Goal: Obtain resource: Download file/media

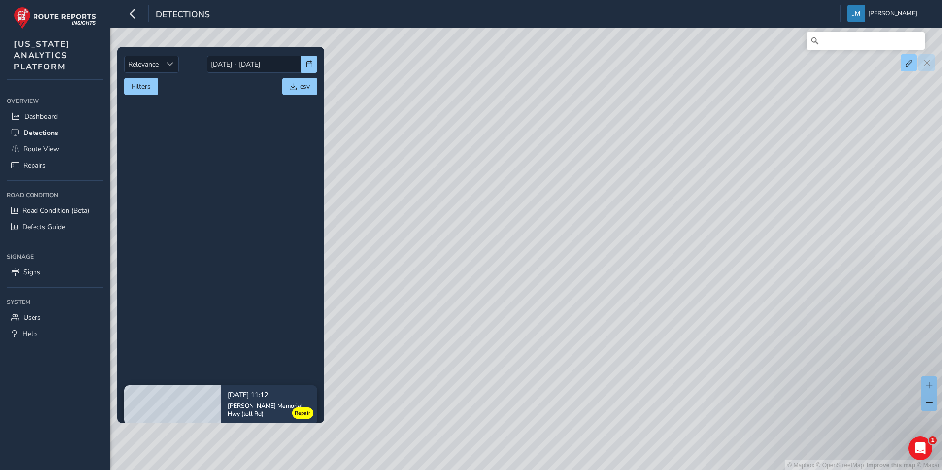
scroll to position [591, 0]
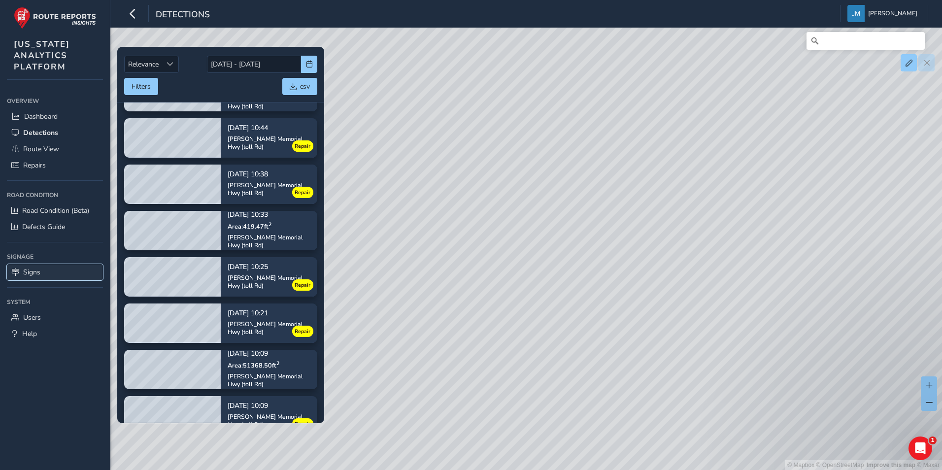
click at [45, 269] on link "Signs" at bounding box center [55, 272] width 96 height 16
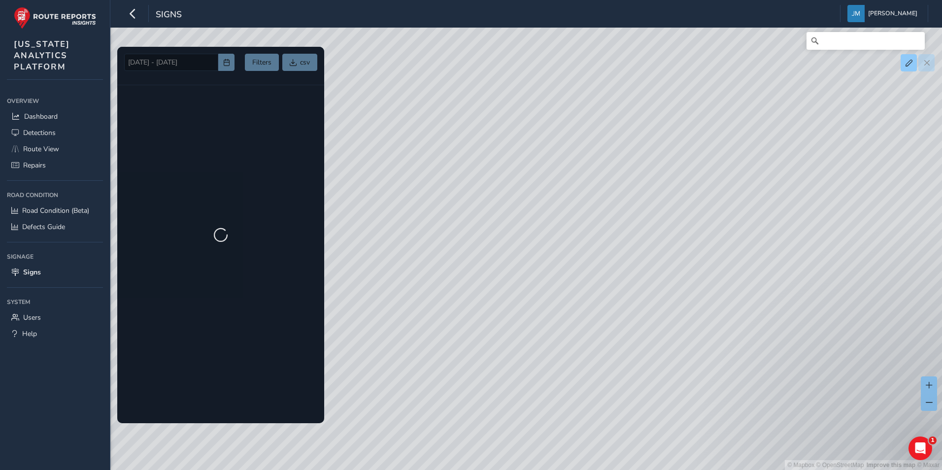
click at [183, 64] on div at bounding box center [220, 235] width 207 height 376
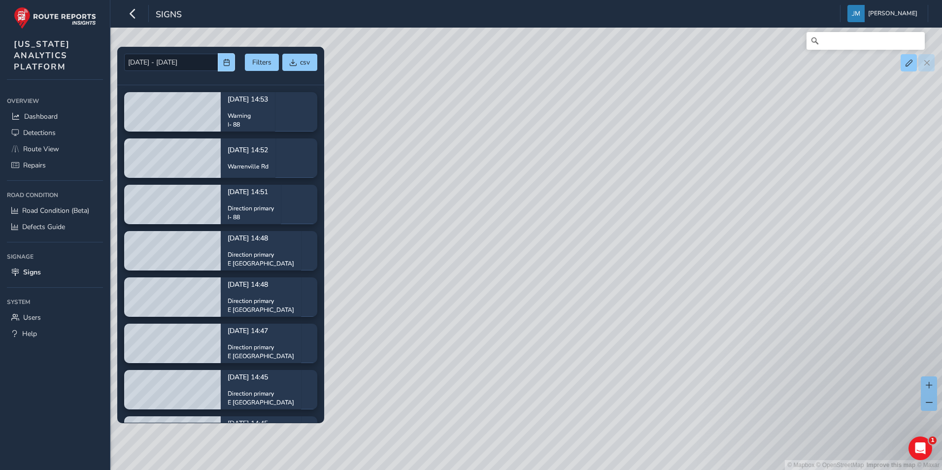
click at [227, 65] on span "button" at bounding box center [226, 62] width 7 height 7
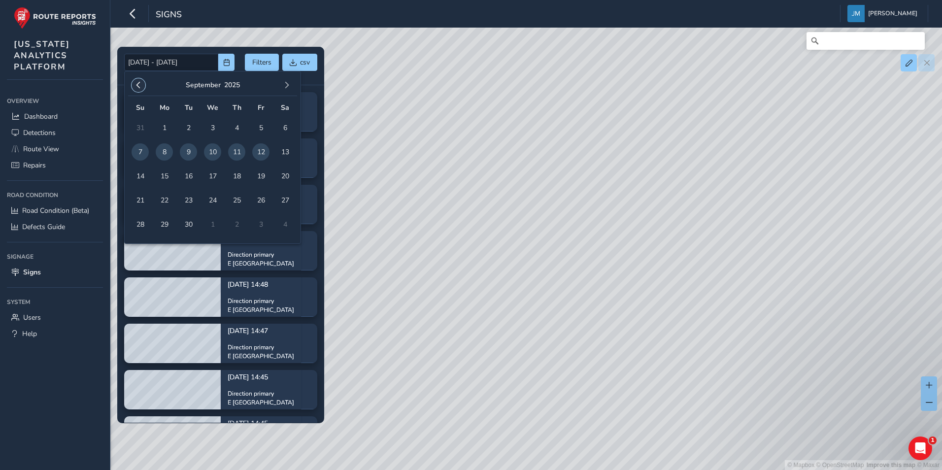
click at [142, 84] on button "button" at bounding box center [139, 85] width 14 height 14
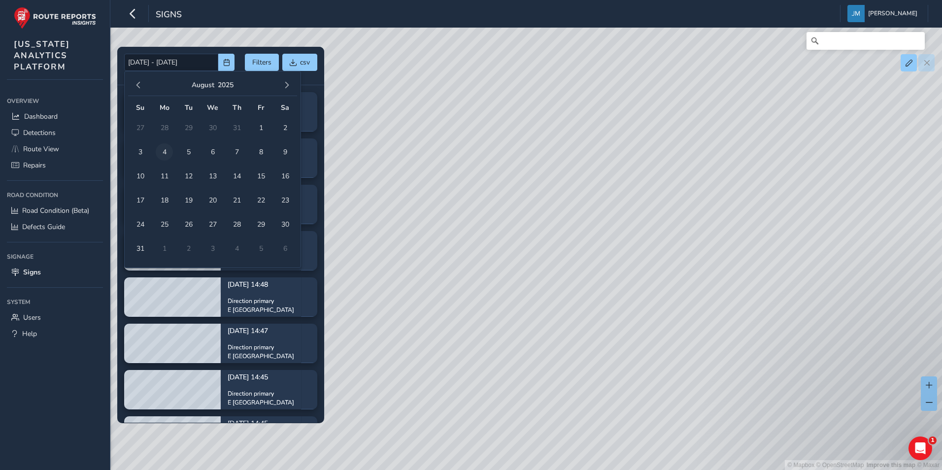
click at [161, 152] on span "4" at bounding box center [164, 151] width 17 height 17
click at [289, 83] on span "button" at bounding box center [286, 85] width 7 height 7
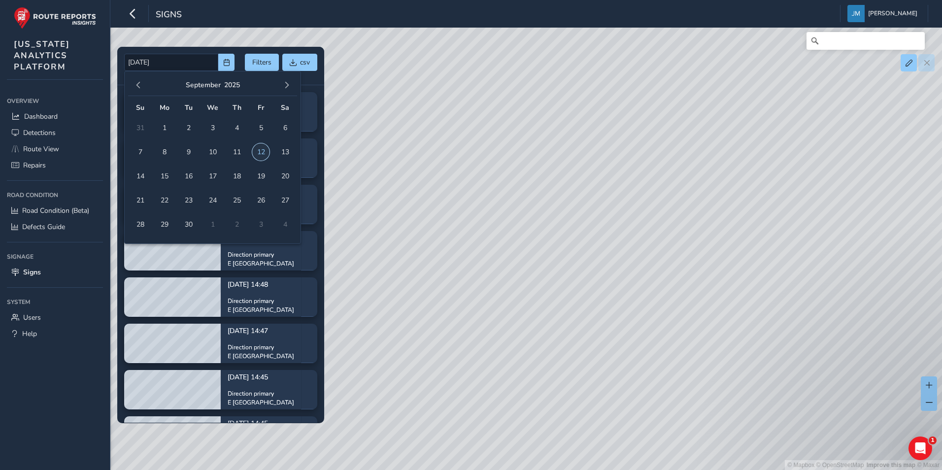
click at [257, 152] on span "12" at bounding box center [260, 151] width 17 height 17
type input "[DATE] - [DATE]"
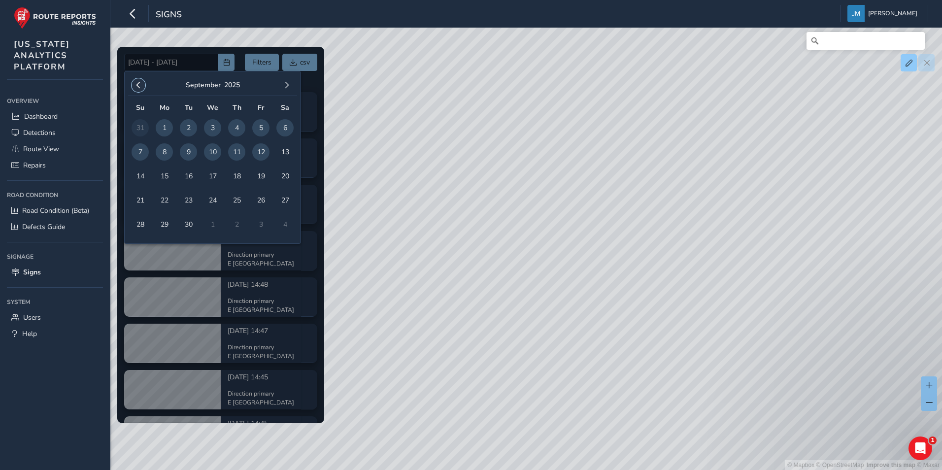
click at [141, 84] on span "button" at bounding box center [138, 85] width 7 height 7
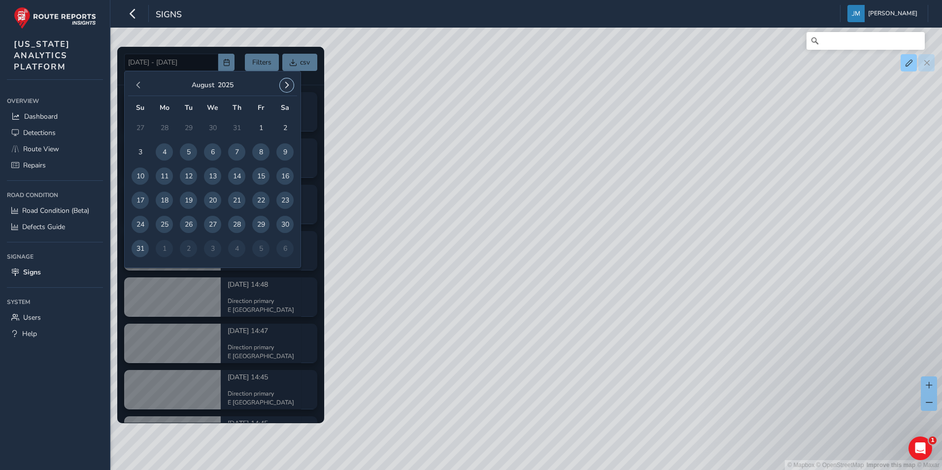
click at [290, 82] on button "button" at bounding box center [287, 85] width 14 height 14
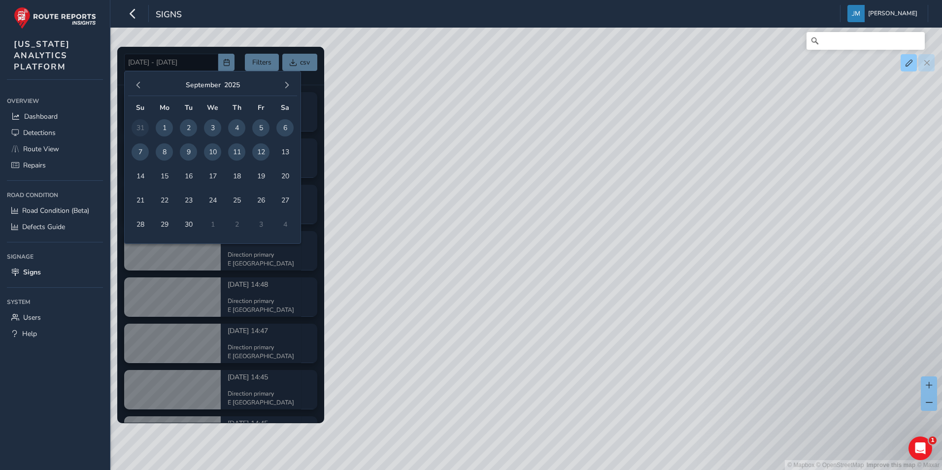
click at [353, 104] on div "© Mapbox © OpenStreetMap Improve this map © Maxar" at bounding box center [471, 235] width 942 height 470
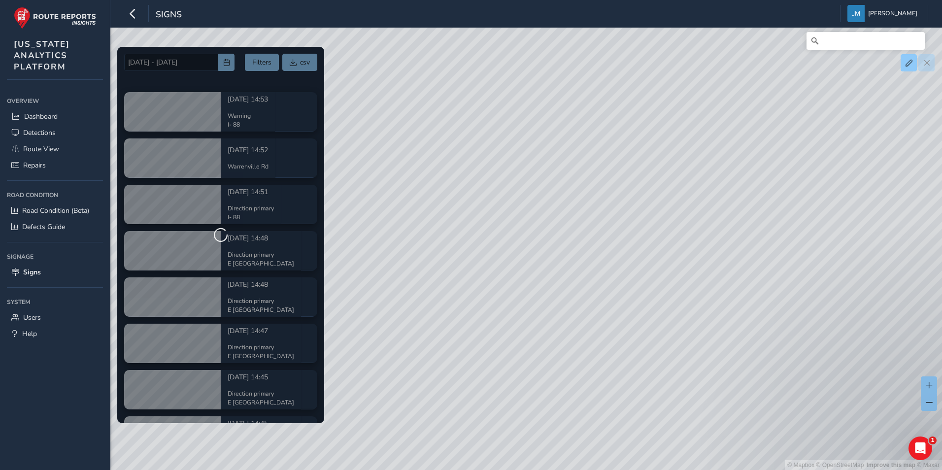
click at [296, 63] on div at bounding box center [220, 235] width 207 height 376
click at [297, 63] on div at bounding box center [220, 235] width 207 height 376
click at [416, 109] on div "© Mapbox © OpenStreetMap Improve this map © Maxar" at bounding box center [471, 235] width 942 height 470
click at [191, 73] on div at bounding box center [220, 235] width 207 height 376
click at [225, 59] on div at bounding box center [220, 235] width 207 height 376
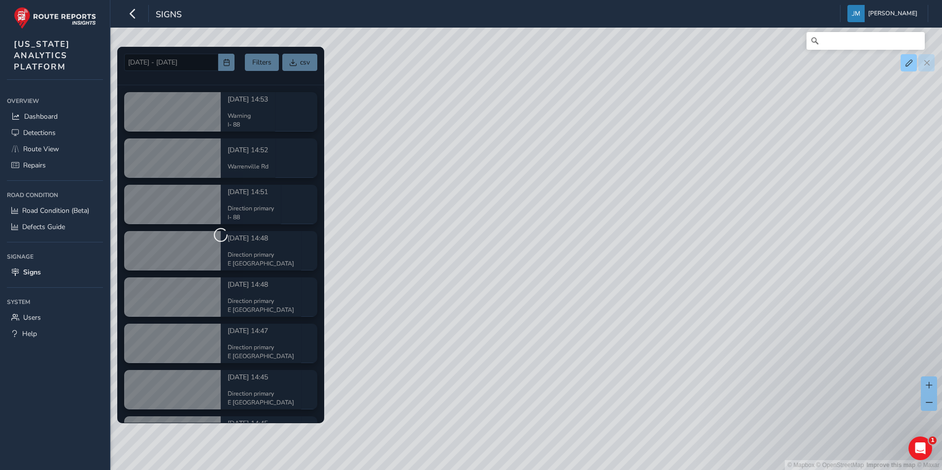
drag, startPoint x: 320, startPoint y: 101, endPoint x: 322, endPoint y: 170, distance: 69.5
click at [322, 170] on div at bounding box center [220, 235] width 207 height 376
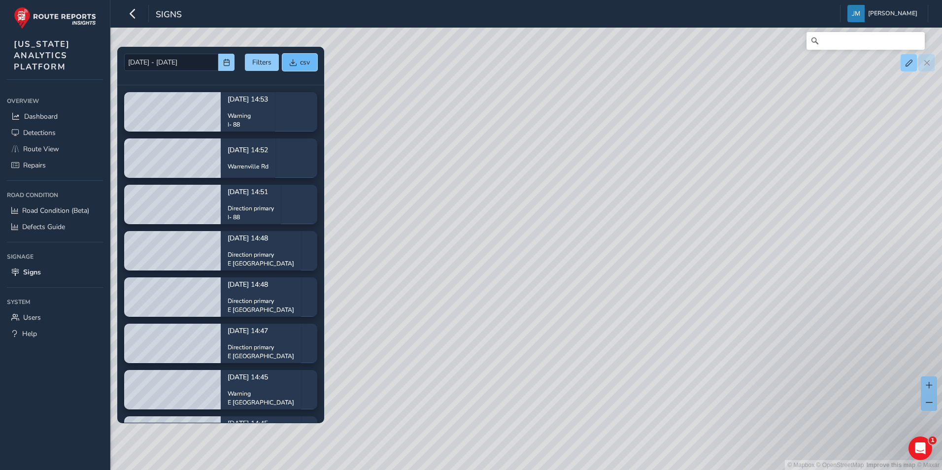
click at [302, 61] on span "csv" at bounding box center [305, 62] width 10 height 9
click at [629, 94] on div "© Mapbox © OpenStreetMap Improve this map © Maxar" at bounding box center [471, 235] width 942 height 470
drag, startPoint x: 653, startPoint y: 266, endPoint x: 563, endPoint y: 220, distance: 101.1
click at [570, 221] on div "© Mapbox © OpenStreetMap Improve this map © Maxar" at bounding box center [471, 235] width 942 height 470
click at [691, 230] on div "© Mapbox © OpenStreetMap Improve this map © Maxar" at bounding box center [471, 235] width 942 height 470
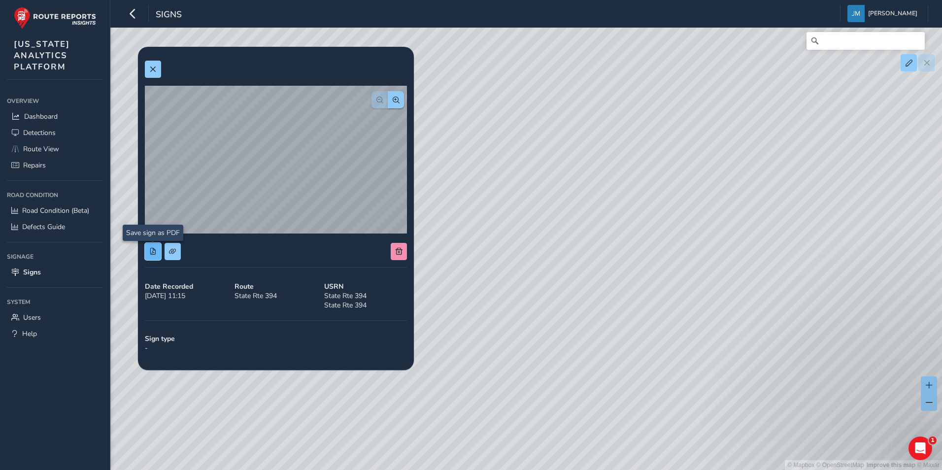
click at [149, 254] on span at bounding box center [152, 251] width 7 height 7
drag, startPoint x: 601, startPoint y: 221, endPoint x: 512, endPoint y: 295, distance: 115.4
click at [512, 295] on div "© Mapbox © OpenStreetMap Improve this map © Maxar" at bounding box center [471, 235] width 942 height 470
click at [551, 292] on div "© Mapbox © OpenStreetMap Improve this map © Maxar" at bounding box center [471, 235] width 942 height 470
click at [154, 70] on span at bounding box center [152, 69] width 7 height 7
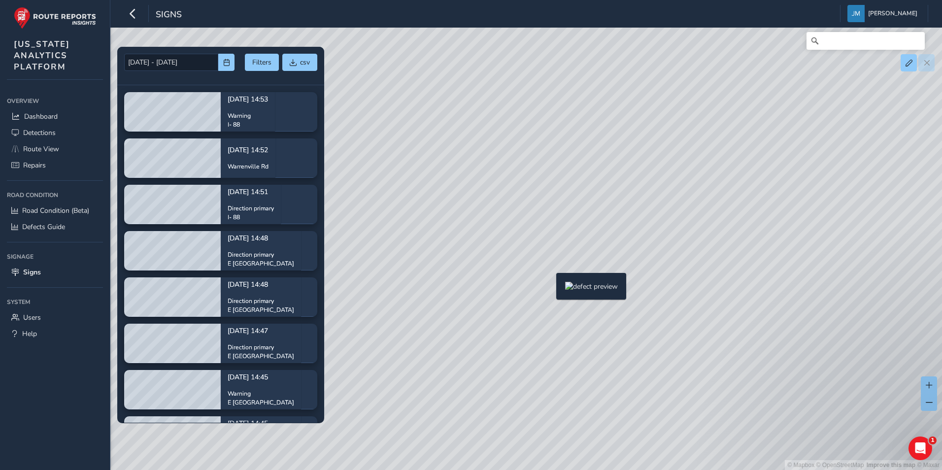
click at [550, 289] on div "© Mapbox © OpenStreetMap Improve this map © Maxar" at bounding box center [471, 235] width 942 height 470
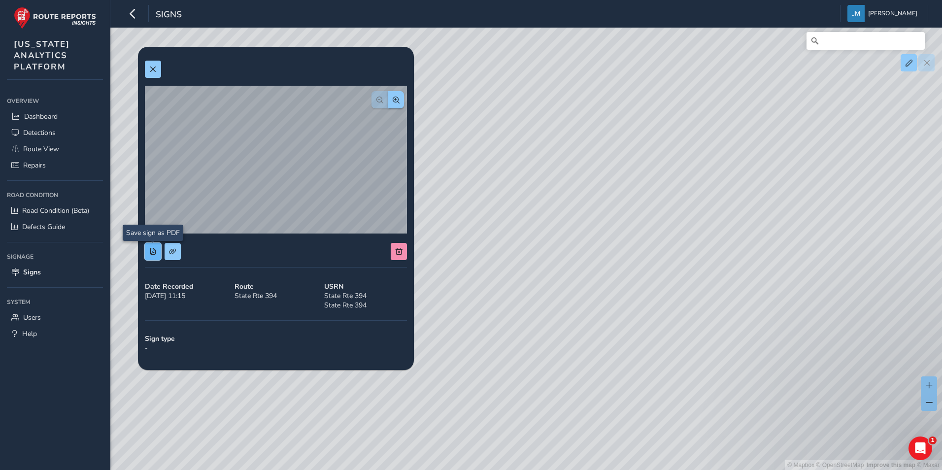
click at [151, 251] on span at bounding box center [152, 251] width 7 height 7
click at [559, 273] on div "© Mapbox © OpenStreetMap Improve this map © Maxar" at bounding box center [471, 235] width 942 height 470
drag, startPoint x: 153, startPoint y: 67, endPoint x: 255, endPoint y: 145, distance: 128.3
click at [153, 67] on span at bounding box center [152, 69] width 7 height 7
drag, startPoint x: 550, startPoint y: 261, endPoint x: 170, endPoint y: 252, distance: 379.9
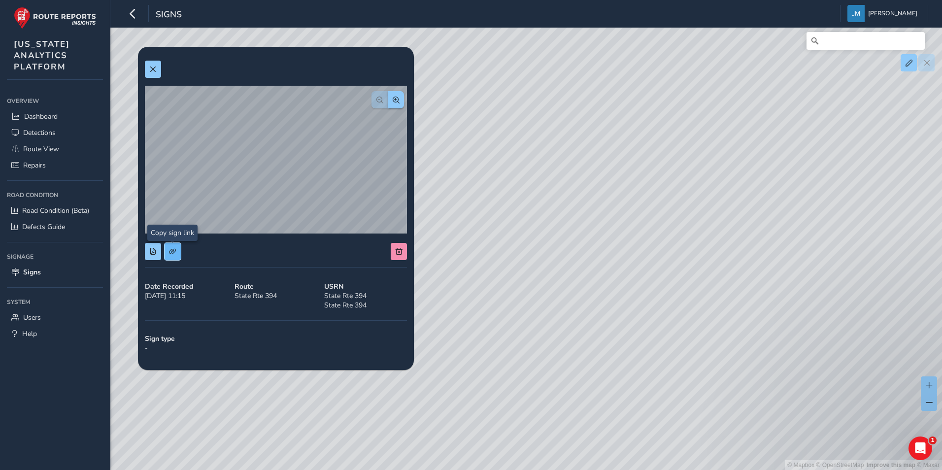
click at [170, 252] on span at bounding box center [172, 251] width 7 height 7
click at [175, 250] on span at bounding box center [172, 251] width 7 height 7
click at [624, 197] on div "© Mapbox © OpenStreetMap Improve this map © Maxar" at bounding box center [471, 235] width 942 height 470
click at [697, 220] on div "© Mapbox © OpenStreetMap Improve this map © Maxar" at bounding box center [471, 235] width 942 height 470
click at [175, 253] on span at bounding box center [172, 251] width 7 height 7
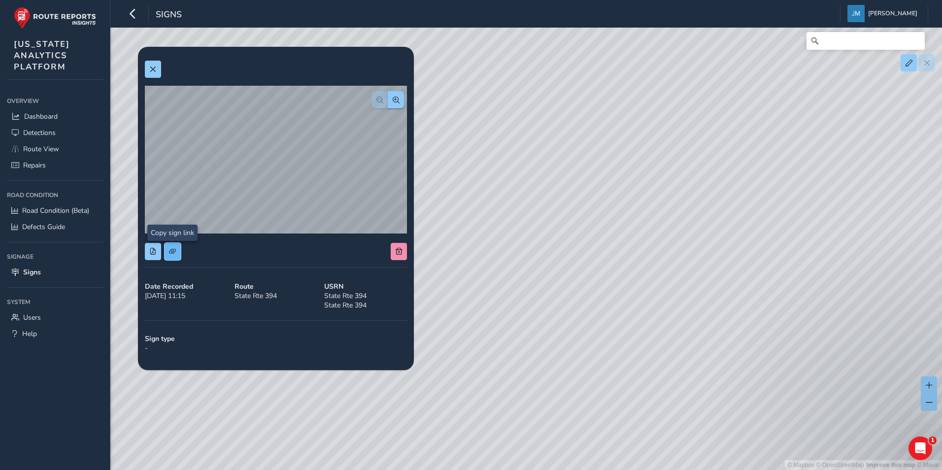
click at [171, 252] on span at bounding box center [172, 251] width 7 height 7
click at [530, 245] on div "© Mapbox © OpenStreetMap Improve this map © Maxar" at bounding box center [471, 235] width 942 height 470
drag, startPoint x: 545, startPoint y: 355, endPoint x: 468, endPoint y: 184, distance: 187.4
click at [468, 185] on div "© Mapbox © OpenStreetMap Improve this map © Maxar" at bounding box center [471, 235] width 942 height 470
click at [146, 70] on button at bounding box center [153, 69] width 16 height 17
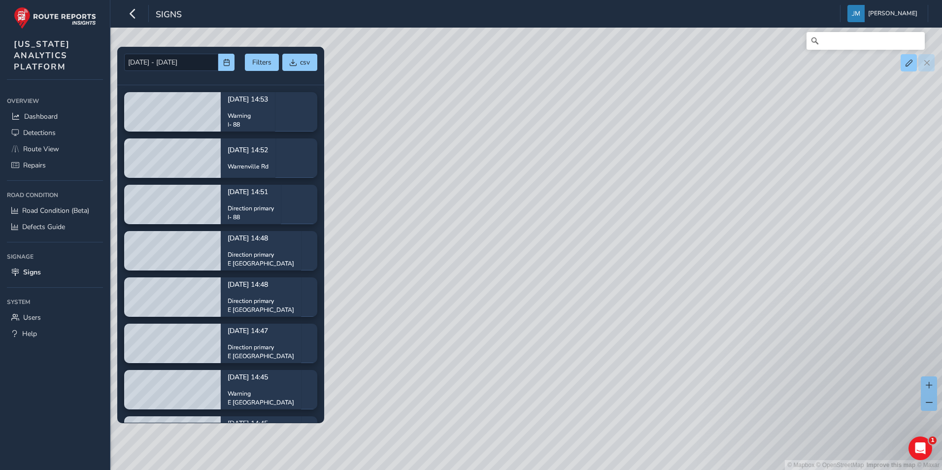
drag, startPoint x: 545, startPoint y: 294, endPoint x: 486, endPoint y: 178, distance: 130.2
click at [486, 178] on div "© Mapbox © OpenStreetMap Improve this map © Maxar" at bounding box center [471, 235] width 942 height 470
drag, startPoint x: 478, startPoint y: 222, endPoint x: 646, endPoint y: 195, distance: 170.2
click at [646, 195] on div "© Mapbox © OpenStreetMap Improve this map © Maxar" at bounding box center [471, 235] width 942 height 470
drag, startPoint x: 543, startPoint y: 169, endPoint x: 532, endPoint y: 67, distance: 103.1
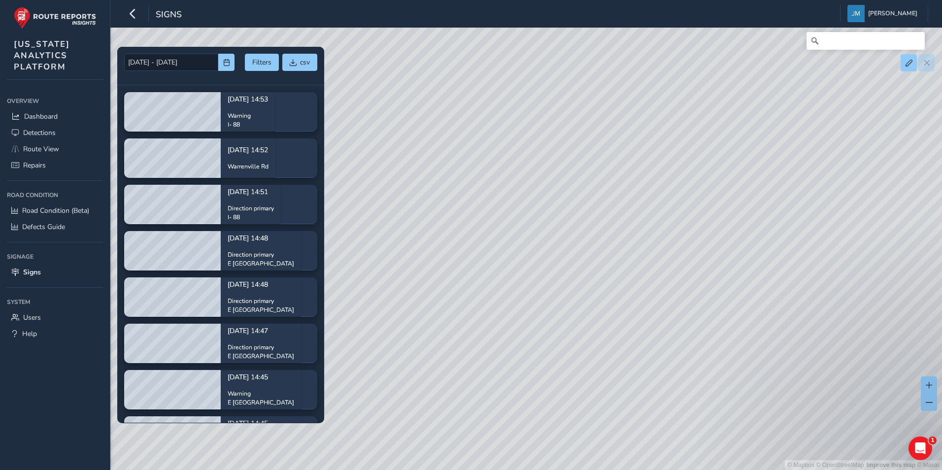
click at [532, 67] on div "© Mapbox © OpenStreetMap Improve this map © Maxar" at bounding box center [471, 235] width 942 height 470
drag, startPoint x: 448, startPoint y: 97, endPoint x: 518, endPoint y: 110, distance: 70.8
click at [518, 110] on div "© Mapbox © OpenStreetMap Improve this map © Maxar" at bounding box center [471, 235] width 942 height 470
click at [613, 210] on div "© Mapbox © OpenStreetMap Improve this map © Maxar" at bounding box center [471, 235] width 942 height 470
click at [612, 212] on div "© Mapbox © OpenStreetMap Improve this map © Maxar" at bounding box center [471, 235] width 942 height 470
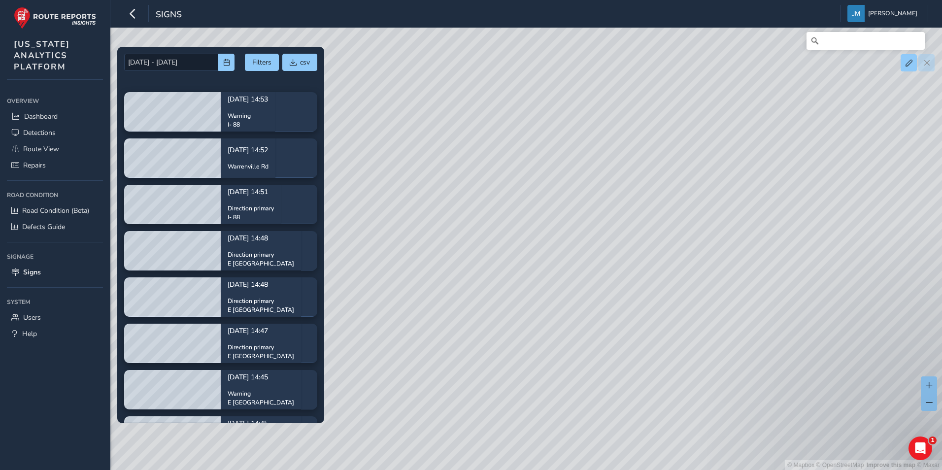
click at [574, 211] on div "© Mapbox © OpenStreetMap Improve this map © Maxar" at bounding box center [471, 235] width 942 height 470
click at [133, 16] on icon "button" at bounding box center [133, 13] width 10 height 17
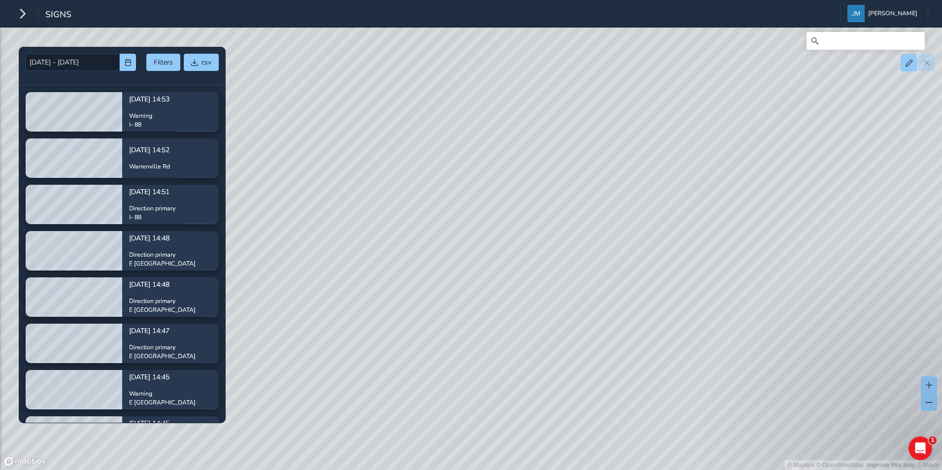
click at [572, 210] on div "© Mapbox © OpenStreetMap Improve this map © Maxar" at bounding box center [471, 235] width 942 height 470
click at [611, 204] on div "© Mapbox © OpenStreetMap Improve this map © Maxar" at bounding box center [471, 235] width 942 height 470
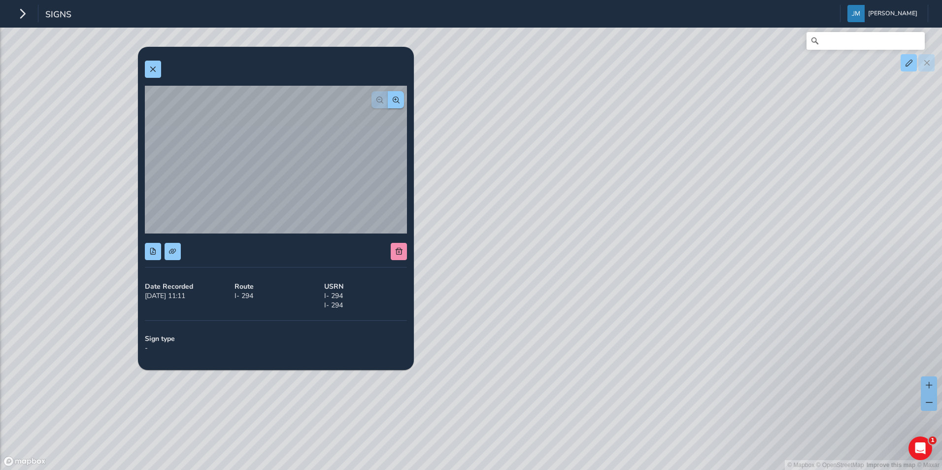
click at [579, 235] on div "© Mapbox © OpenStreetMap Improve this map © Maxar" at bounding box center [471, 235] width 942 height 470
click at [578, 232] on div "© Mapbox © OpenStreetMap Improve this map © Maxar" at bounding box center [471, 235] width 942 height 470
click at [155, 68] on span at bounding box center [152, 69] width 7 height 7
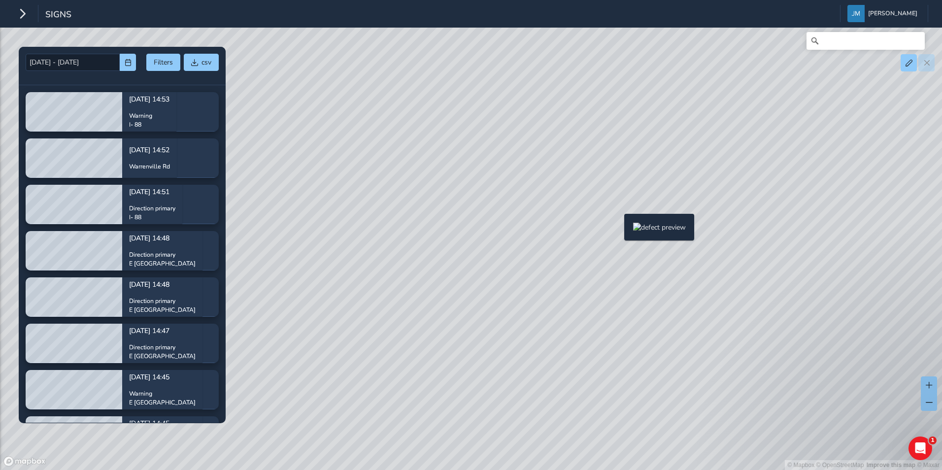
click at [618, 230] on div "© Mapbox © OpenStreetMap Improve this map © Maxar" at bounding box center [471, 235] width 942 height 470
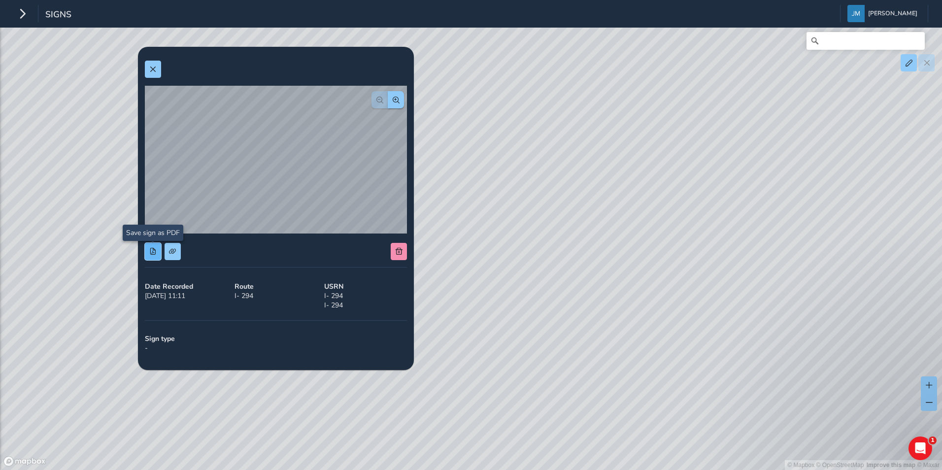
click at [155, 251] on span at bounding box center [152, 251] width 7 height 7
click at [174, 252] on span at bounding box center [172, 251] width 7 height 7
click at [665, 234] on div "© Mapbox © OpenStreetMap Improve this map © Maxar" at bounding box center [471, 235] width 942 height 470
click at [657, 231] on div "© Mapbox © OpenStreetMap Improve this map © Maxar" at bounding box center [471, 235] width 942 height 470
click at [175, 252] on span at bounding box center [172, 251] width 7 height 7
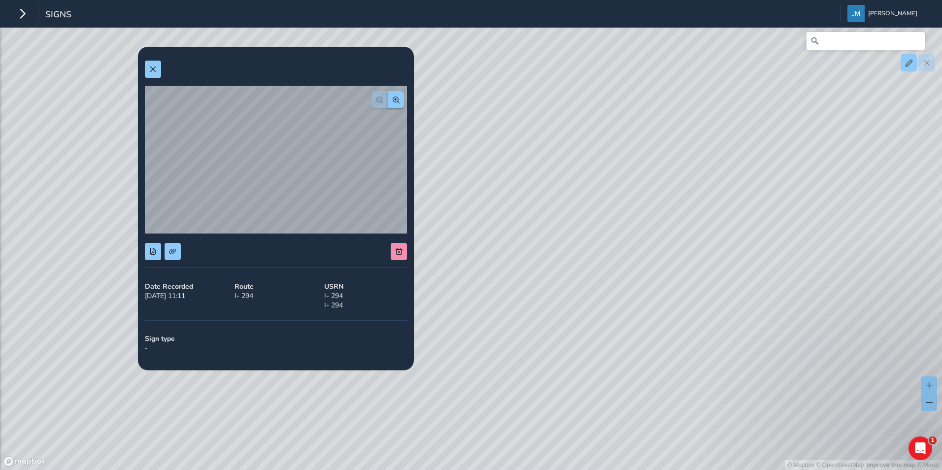
click at [518, 273] on div "© Mapbox © OpenStreetMap Improve this map © Maxar" at bounding box center [471, 235] width 942 height 470
click at [152, 64] on button at bounding box center [153, 69] width 16 height 17
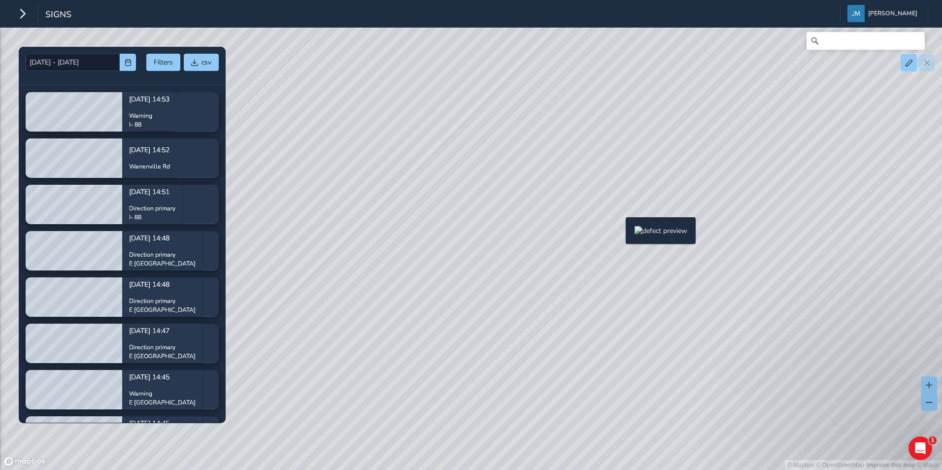
click at [620, 233] on div "© Mapbox © OpenStreetMap Improve this map © Maxar" at bounding box center [471, 235] width 942 height 470
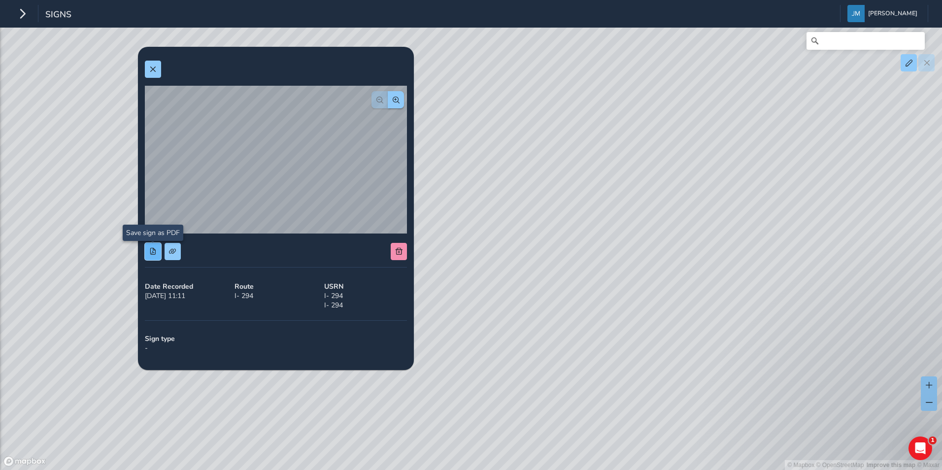
click at [154, 257] on button at bounding box center [153, 251] width 16 height 17
click at [535, 261] on div "© Mapbox © OpenStreetMap Improve this map © Maxar" at bounding box center [471, 235] width 942 height 470
drag, startPoint x: 151, startPoint y: 66, endPoint x: 232, endPoint y: 123, distance: 98.7
click at [151, 67] on span at bounding box center [152, 69] width 7 height 7
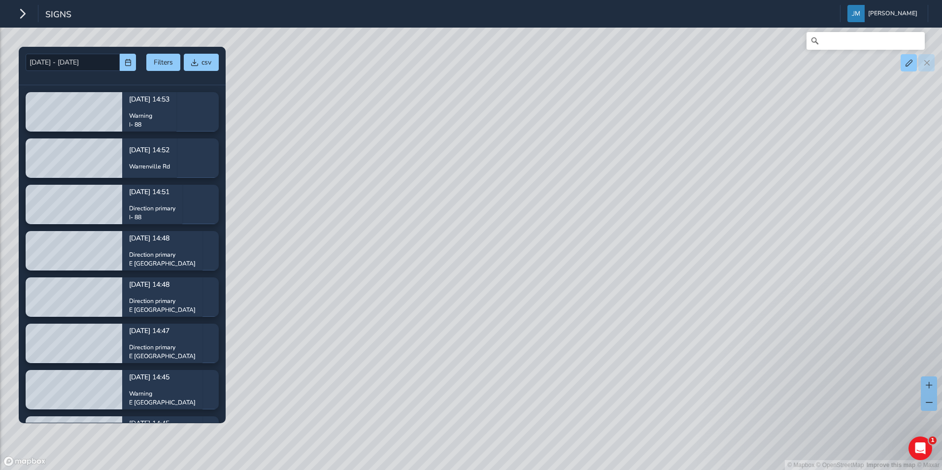
click at [581, 262] on div "© Mapbox © OpenStreetMap Improve this map © Maxar" at bounding box center [471, 235] width 942 height 470
click at [582, 255] on div "© Mapbox © OpenStreetMap Improve this map © Maxar" at bounding box center [471, 235] width 942 height 470
click at [577, 255] on div "© Mapbox © OpenStreetMap Improve this map © Maxar" at bounding box center [471, 235] width 942 height 470
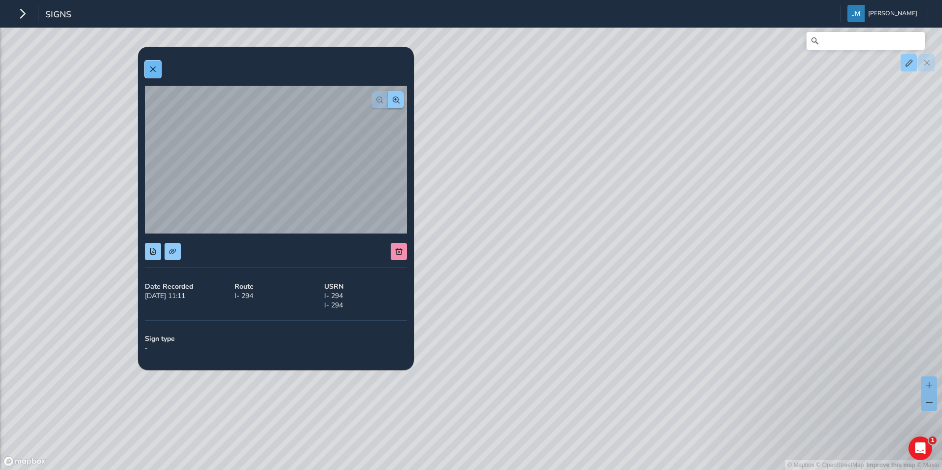
click at [149, 66] on button at bounding box center [153, 69] width 16 height 17
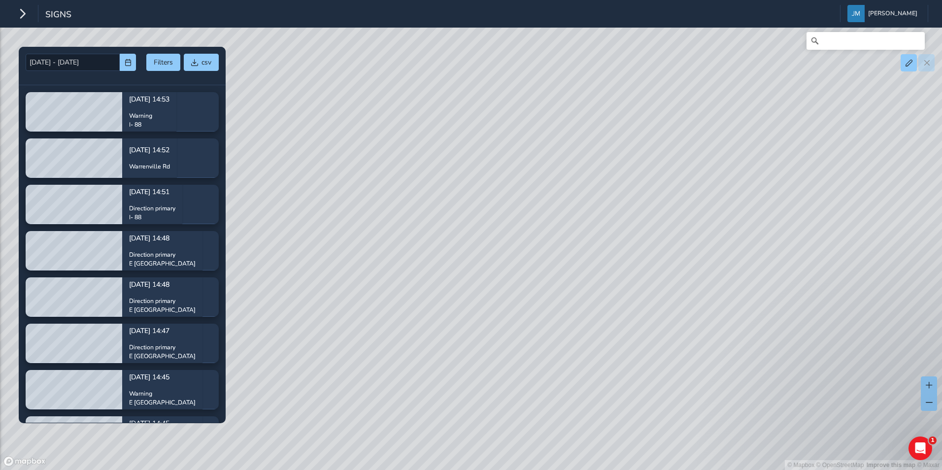
drag, startPoint x: 527, startPoint y: 269, endPoint x: 625, endPoint y: 268, distance: 98.5
click at [625, 268] on div "© Mapbox © OpenStreetMap Improve this map © Maxar" at bounding box center [471, 235] width 942 height 470
drag, startPoint x: 662, startPoint y: 271, endPoint x: 475, endPoint y: 323, distance: 194.3
click at [475, 323] on div "© Mapbox © OpenStreetMap Improve this map © Maxar" at bounding box center [471, 235] width 942 height 470
drag, startPoint x: 545, startPoint y: 225, endPoint x: 485, endPoint y: 187, distance: 71.1
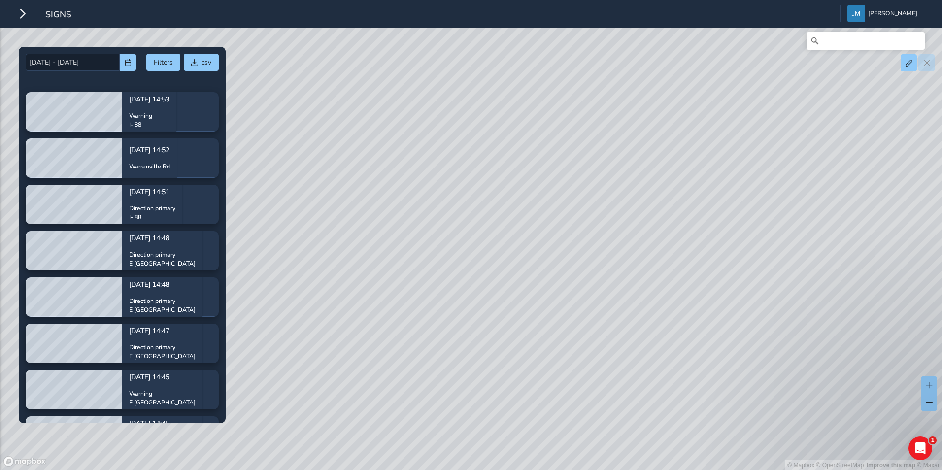
click at [485, 187] on div "© Mapbox © OpenStreetMap Improve this map © Maxar" at bounding box center [471, 235] width 942 height 470
click at [435, 184] on div "© Mapbox © OpenStreetMap Improve this map © Maxar" at bounding box center [471, 235] width 942 height 470
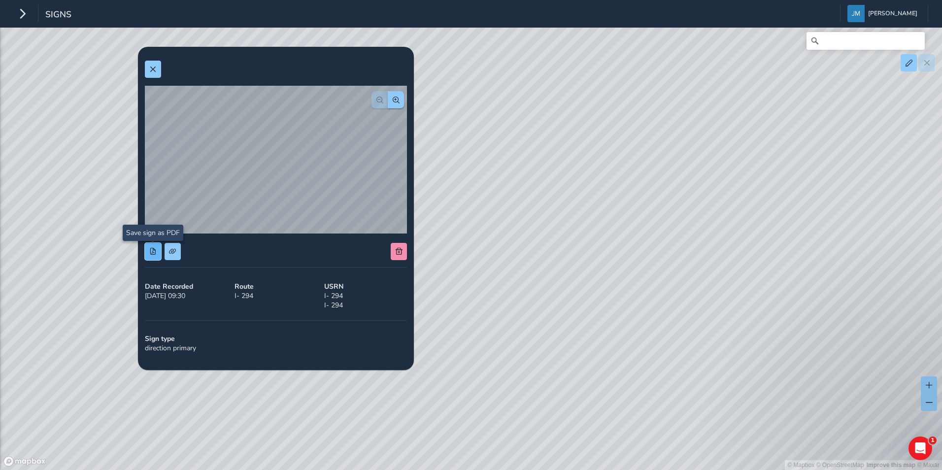
click at [153, 251] on span at bounding box center [152, 251] width 7 height 7
click at [175, 251] on span at bounding box center [172, 251] width 7 height 7
drag, startPoint x: 672, startPoint y: 266, endPoint x: 563, endPoint y: 241, distance: 112.7
click at [563, 241] on div "© Mapbox © OpenStreetMap Improve this map © Maxar" at bounding box center [471, 235] width 942 height 470
click at [177, 252] on button at bounding box center [173, 251] width 16 height 17
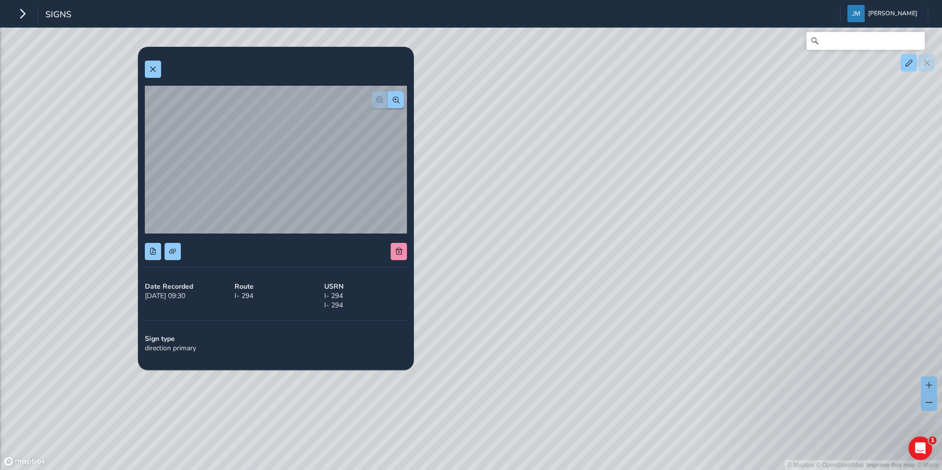
click at [481, 220] on div "© Mapbox © OpenStreetMap Improve this map © Maxar" at bounding box center [471, 235] width 942 height 470
click at [153, 254] on span at bounding box center [152, 251] width 7 height 7
click at [153, 251] on span at bounding box center [152, 251] width 7 height 7
click at [92, 151] on div "© Mapbox © OpenStreetMap Improve this map © Maxar" at bounding box center [471, 235] width 942 height 470
click at [532, 193] on div "© Mapbox © OpenStreetMap Improve this map © Maxar" at bounding box center [471, 235] width 942 height 470
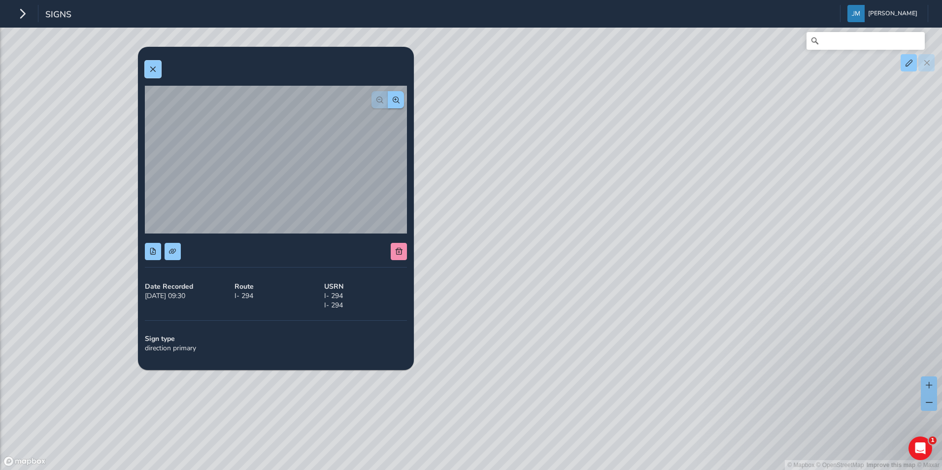
drag, startPoint x: 149, startPoint y: 69, endPoint x: 447, endPoint y: 160, distance: 311.2
click at [150, 69] on span at bounding box center [152, 69] width 7 height 7
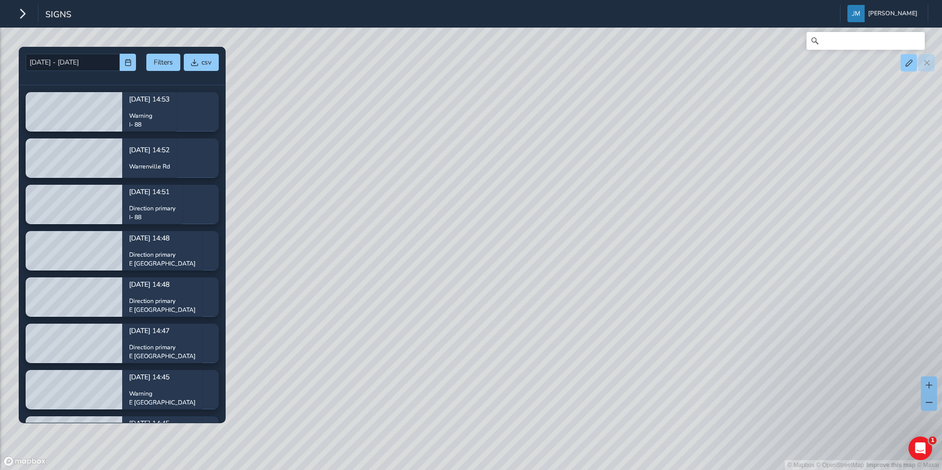
drag, startPoint x: 629, startPoint y: 204, endPoint x: 559, endPoint y: 202, distance: 70.5
click at [559, 202] on div "© Mapbox © OpenStreetMap Improve this map © Maxar" at bounding box center [471, 235] width 942 height 470
drag, startPoint x: 426, startPoint y: 158, endPoint x: 609, endPoint y: 166, distance: 183.9
click at [609, 166] on div "© Mapbox © OpenStreetMap Improve this map © Maxar" at bounding box center [471, 235] width 942 height 470
click at [531, 213] on div "© Mapbox © OpenStreetMap Improve this map © Maxar" at bounding box center [471, 235] width 942 height 470
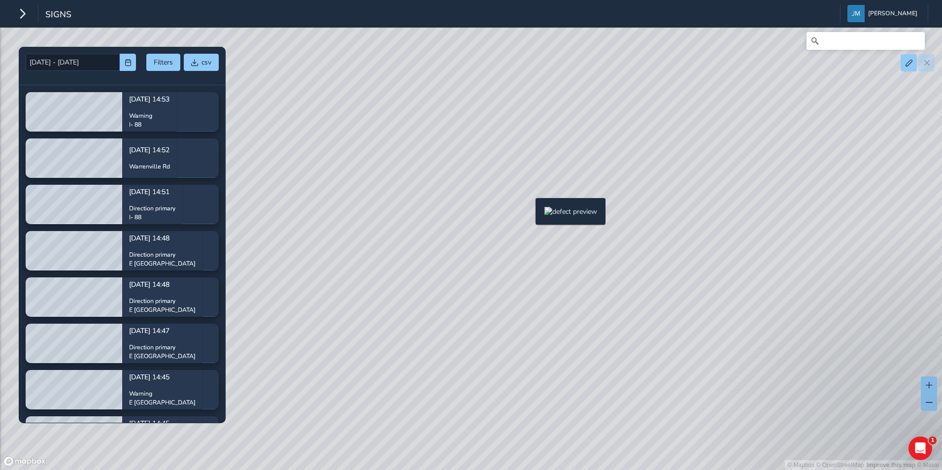
click at [530, 214] on div "© Mapbox © OpenStreetMap Improve this map © Maxar" at bounding box center [471, 235] width 942 height 470
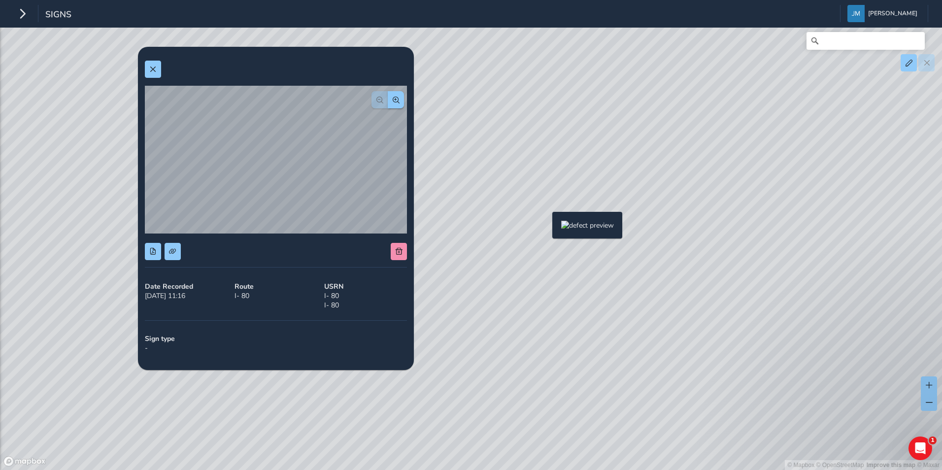
click at [546, 228] on div "© Mapbox © OpenStreetMap Improve this map © Maxar" at bounding box center [471, 235] width 942 height 470
click at [595, 232] on div "© Mapbox © OpenStreetMap Improve this map © Maxar" at bounding box center [471, 235] width 942 height 470
click at [147, 256] on button at bounding box center [153, 251] width 16 height 17
click at [176, 253] on span at bounding box center [172, 251] width 7 height 7
click at [572, 228] on div "© Mapbox © OpenStreetMap Improve this map © Maxar" at bounding box center [471, 235] width 942 height 470
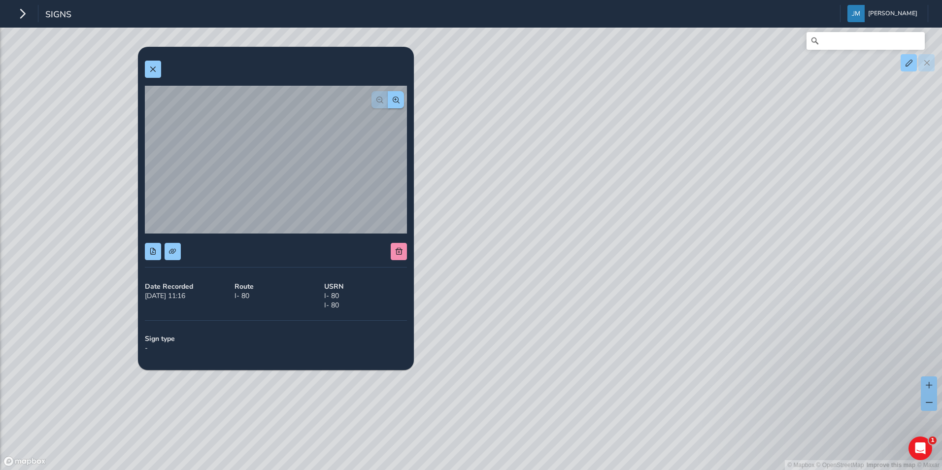
click at [572, 229] on div "© Mapbox © OpenStreetMap Improve this map © Maxar" at bounding box center [471, 235] width 942 height 470
click at [547, 231] on div "© Mapbox © OpenStreetMap Improve this map © Maxar" at bounding box center [471, 235] width 942 height 470
click at [175, 252] on span at bounding box center [172, 251] width 7 height 7
click at [155, 251] on span at bounding box center [152, 251] width 7 height 7
drag, startPoint x: 68, startPoint y: 148, endPoint x: 82, endPoint y: 141, distance: 15.4
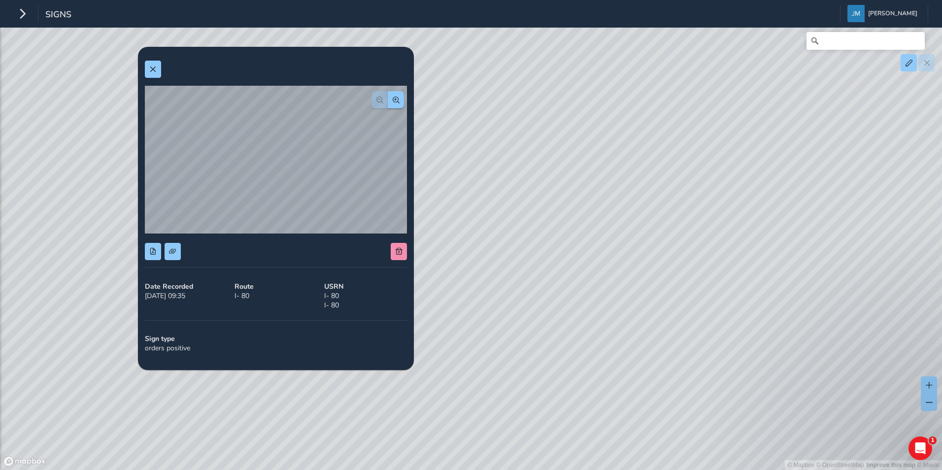
click at [69, 148] on div "© Mapbox © OpenStreetMap Improve this map © Maxar" at bounding box center [471, 235] width 942 height 470
click at [151, 68] on span at bounding box center [152, 69] width 7 height 7
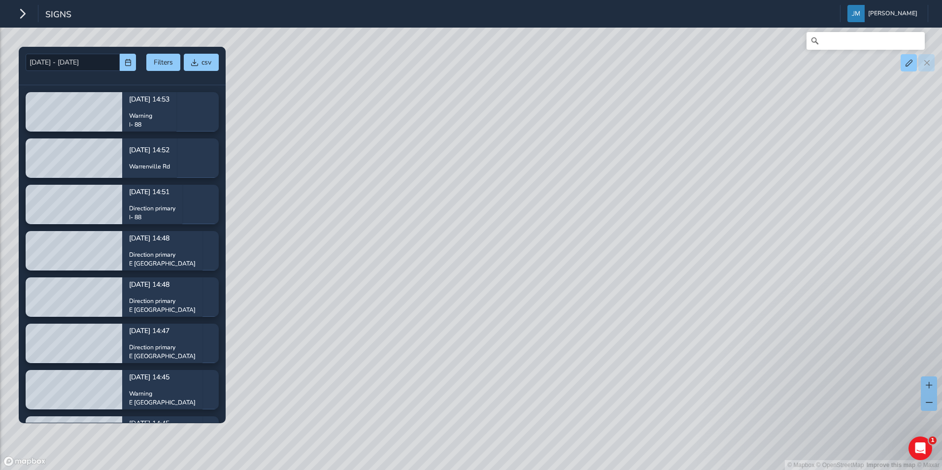
drag, startPoint x: 358, startPoint y: 170, endPoint x: 421, endPoint y: 132, distance: 73.8
click at [406, 131] on div "© Mapbox © OpenStreetMap Improve this map © Maxar" at bounding box center [471, 235] width 942 height 470
drag, startPoint x: 378, startPoint y: 133, endPoint x: 604, endPoint y: 170, distance: 229.7
click at [604, 170] on div "© Mapbox © OpenStreetMap Improve this map © Maxar" at bounding box center [471, 235] width 942 height 470
drag, startPoint x: 446, startPoint y: 221, endPoint x: 463, endPoint y: 247, distance: 30.8
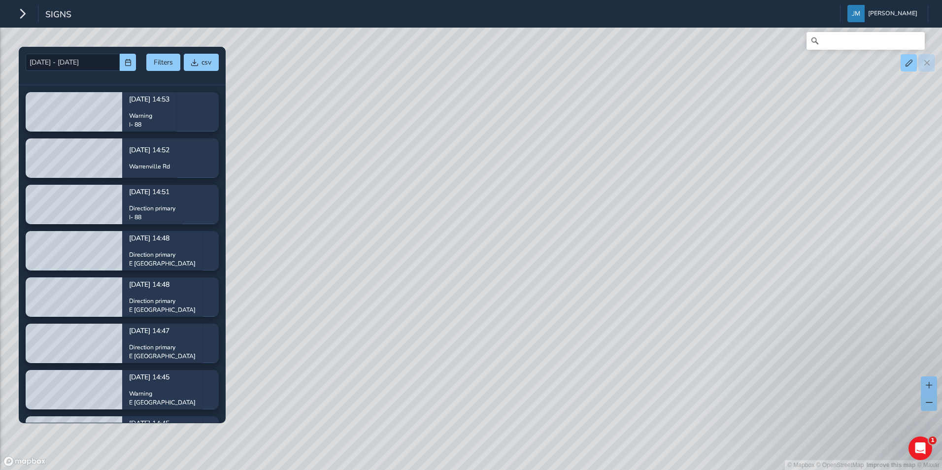
click at [462, 250] on div "© Mapbox © OpenStreetMap Improve this map © Maxar" at bounding box center [471, 235] width 942 height 470
click at [481, 214] on div "© Mapbox © OpenStreetMap Improve this map © Maxar" at bounding box center [471, 235] width 942 height 470
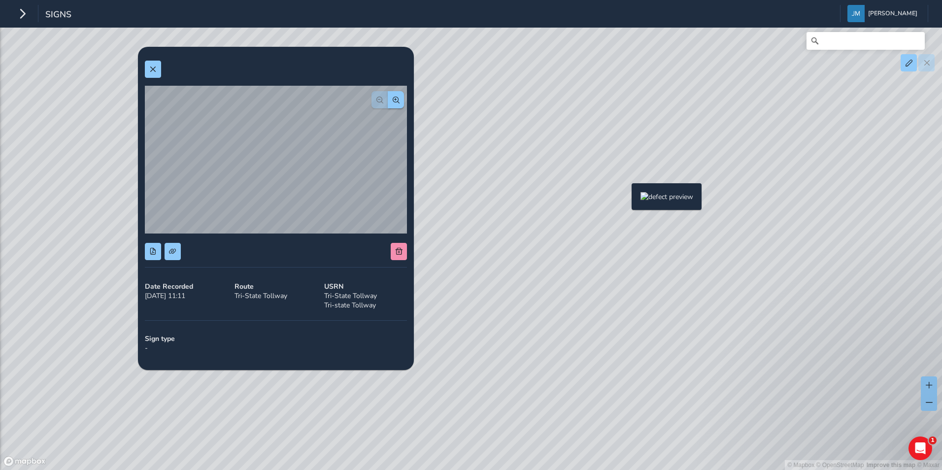
click at [626, 199] on div "© Mapbox © OpenStreetMap Improve this map © Maxar" at bounding box center [471, 235] width 942 height 470
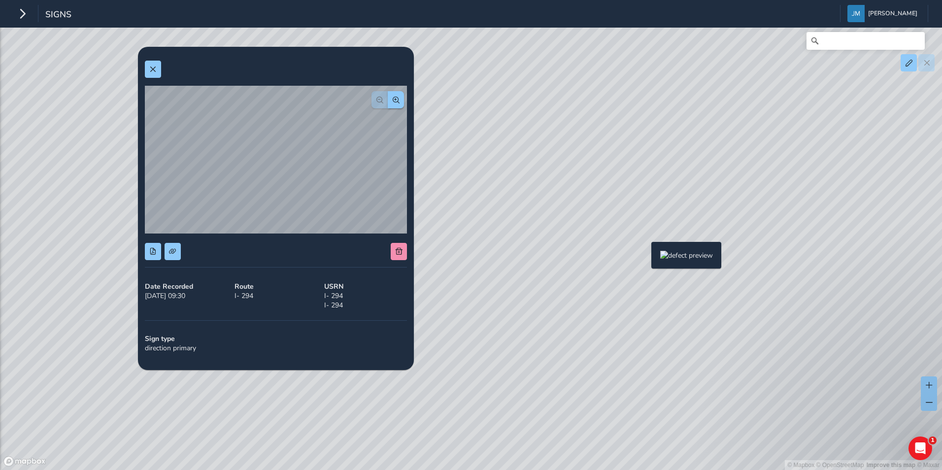
click at [646, 258] on div "© Mapbox © OpenStreetMap Improve this map © Maxar" at bounding box center [471, 235] width 942 height 470
click at [155, 250] on span at bounding box center [152, 251] width 7 height 7
click at [174, 251] on span at bounding box center [172, 251] width 7 height 7
click at [646, 264] on div "© Mapbox © OpenStreetMap Improve this map © Maxar" at bounding box center [471, 235] width 942 height 470
click at [647, 254] on div "© Mapbox © OpenStreetMap Improve this map © Maxar" at bounding box center [471, 235] width 942 height 470
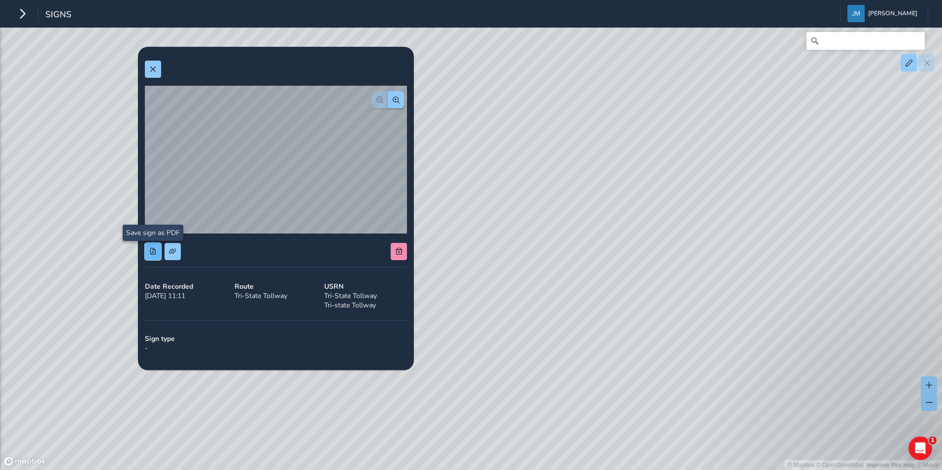
click at [155, 253] on span at bounding box center [152, 251] width 7 height 7
click at [172, 251] on span at bounding box center [172, 251] width 7 height 7
drag, startPoint x: 526, startPoint y: 206, endPoint x: 533, endPoint y: 207, distance: 7.5
click at [526, 206] on div "© Mapbox © OpenStreetMap Improve this map © Maxar" at bounding box center [471, 235] width 942 height 470
click at [625, 201] on div "© Mapbox © OpenStreetMap Improve this map © Maxar" at bounding box center [471, 235] width 942 height 470
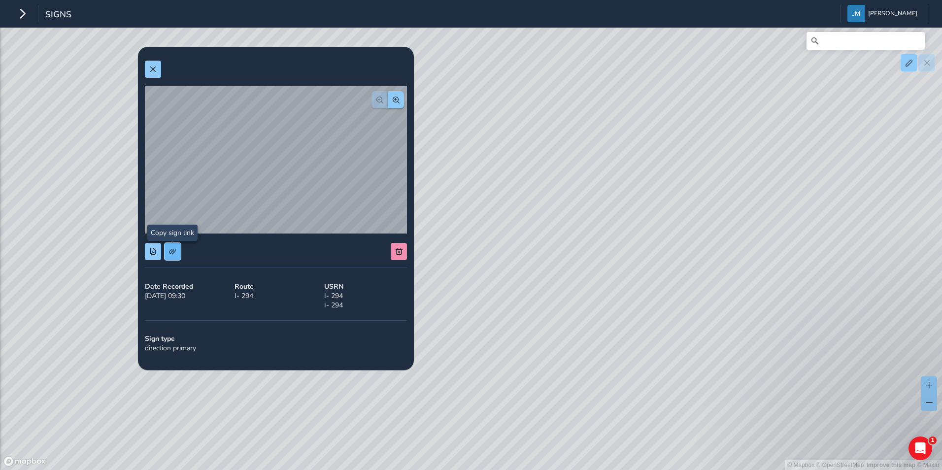
click at [175, 253] on span at bounding box center [172, 251] width 7 height 7
click at [153, 251] on span at bounding box center [152, 251] width 7 height 7
click at [469, 308] on div "© Mapbox © OpenStreetMap Improve this map © Maxar" at bounding box center [471, 235] width 942 height 470
click at [150, 67] on span at bounding box center [152, 69] width 7 height 7
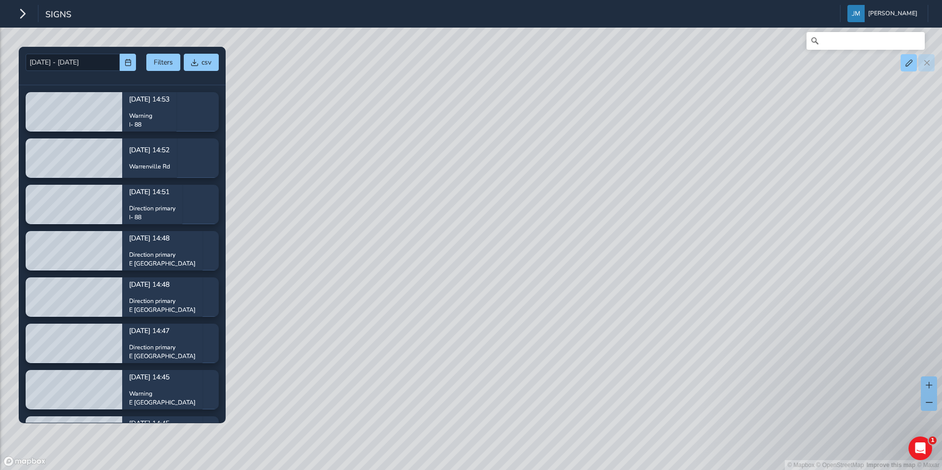
click at [278, 340] on div "© Mapbox © OpenStreetMap Improve this map © Maxar" at bounding box center [471, 235] width 942 height 470
click at [432, 259] on div "© Mapbox © OpenStreetMap Improve this map © Maxar" at bounding box center [471, 235] width 942 height 470
drag, startPoint x: 346, startPoint y: 253, endPoint x: 565, endPoint y: 313, distance: 226.8
click at [565, 313] on div "© Mapbox © OpenStreetMap Improve this map © Maxar" at bounding box center [471, 235] width 942 height 470
drag, startPoint x: 316, startPoint y: 351, endPoint x: 370, endPoint y: 331, distance: 57.5
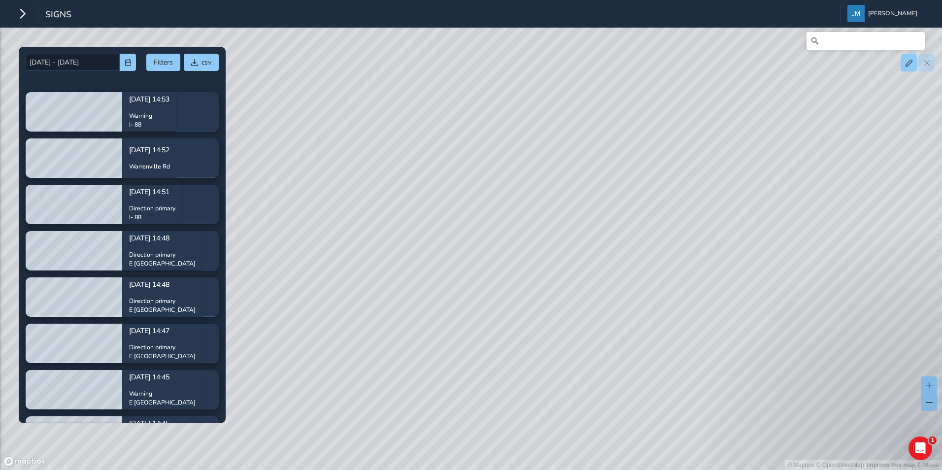
click at [317, 351] on div "© Mapbox © OpenStreetMap Improve this map © Maxar" at bounding box center [471, 235] width 942 height 470
drag, startPoint x: 342, startPoint y: 283, endPoint x: 314, endPoint y: 263, distance: 34.9
click at [314, 263] on div "© Mapbox © OpenStreetMap Improve this map © Maxar" at bounding box center [471, 235] width 942 height 470
click at [536, 243] on div "© Mapbox © OpenStreetMap Improve this map © Maxar" at bounding box center [471, 235] width 942 height 470
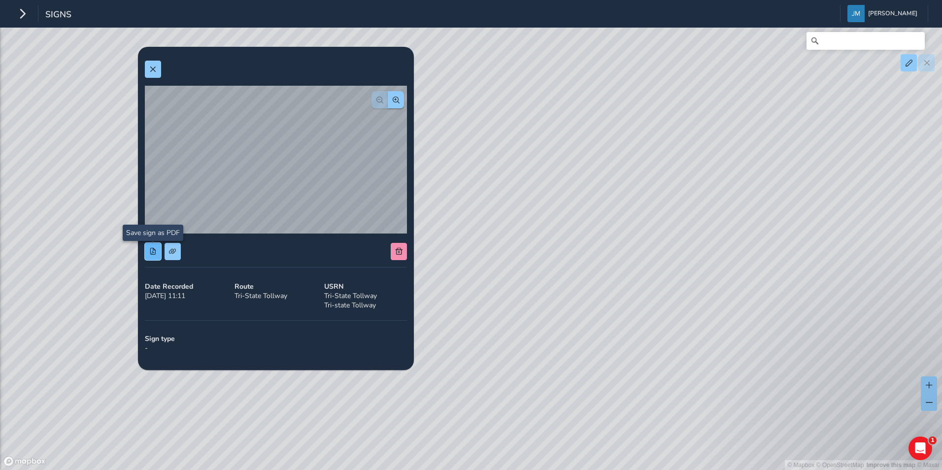
click at [153, 250] on span at bounding box center [152, 251] width 7 height 7
click at [174, 256] on button at bounding box center [173, 251] width 16 height 17
click at [502, 275] on div "© Mapbox © OpenStreetMap Improve this map © Maxar" at bounding box center [471, 235] width 942 height 470
click at [98, 265] on div "© Mapbox © OpenStreetMap Improve this map © Maxar" at bounding box center [471, 235] width 942 height 470
drag, startPoint x: 602, startPoint y: 303, endPoint x: 563, endPoint y: 288, distance: 41.8
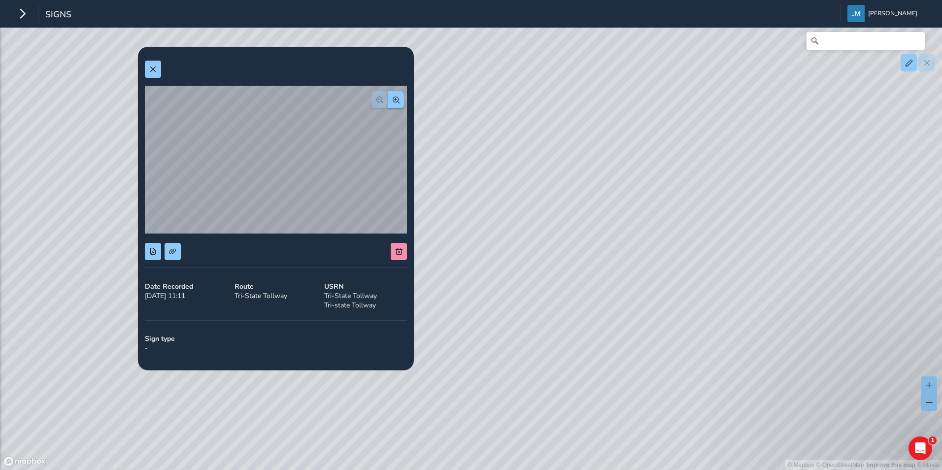
click at [602, 303] on div "© Mapbox © OpenStreetMap Improve this map © Maxar" at bounding box center [471, 235] width 942 height 470
click at [147, 67] on button at bounding box center [153, 69] width 16 height 17
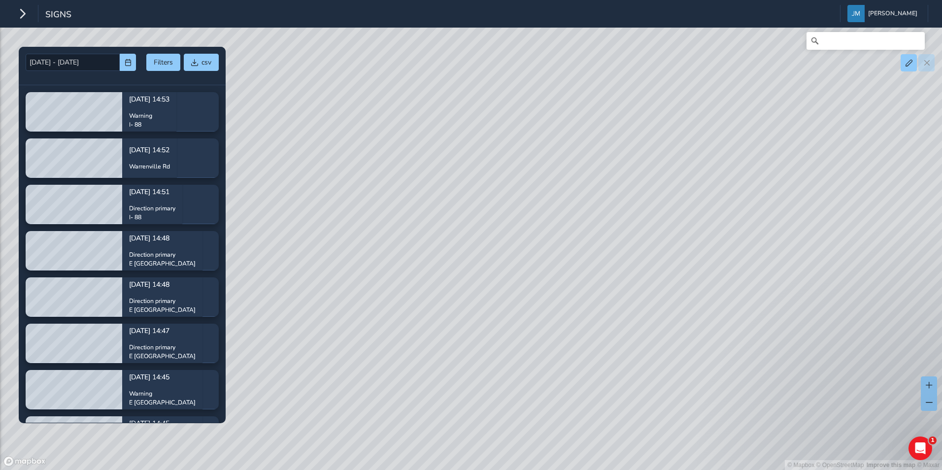
click at [447, 270] on div "© Mapbox © OpenStreetMap Improve this map © Maxar" at bounding box center [471, 235] width 942 height 470
drag, startPoint x: 391, startPoint y: 238, endPoint x: 615, endPoint y: 315, distance: 237.0
click at [615, 315] on div "© Mapbox © OpenStreetMap Improve this map © Maxar" at bounding box center [471, 235] width 942 height 470
drag, startPoint x: 495, startPoint y: 222, endPoint x: 535, endPoint y: 245, distance: 47.0
click at [535, 245] on div "© Mapbox © OpenStreetMap Improve this map © Maxar" at bounding box center [471, 235] width 942 height 470
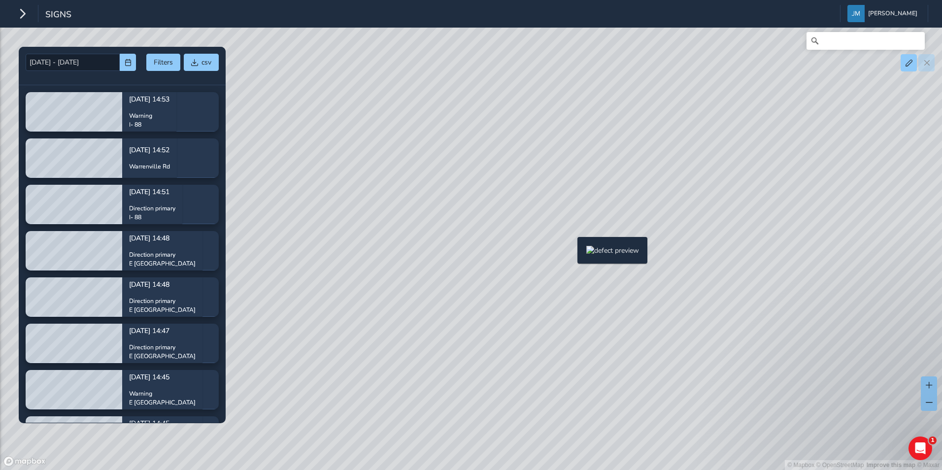
click at [571, 253] on div "© Mapbox © OpenStreetMap Improve this map © Maxar" at bounding box center [471, 235] width 942 height 470
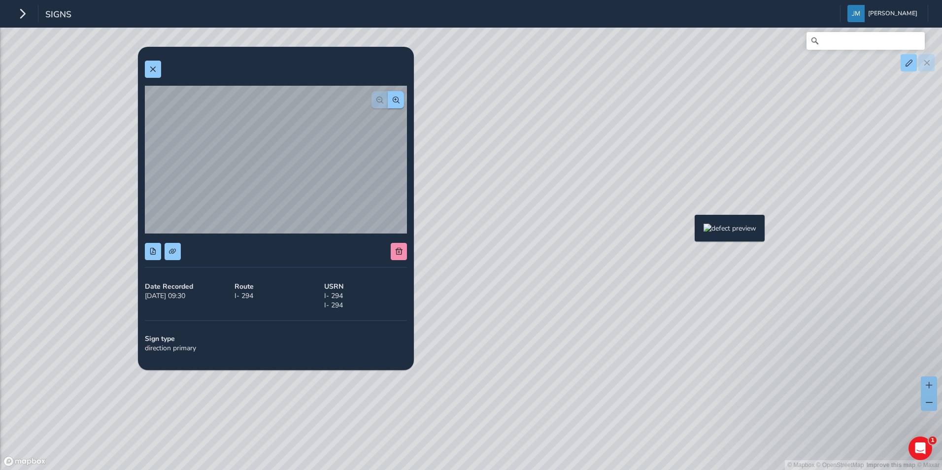
click at [689, 231] on div "© Mapbox © OpenStreetMap Improve this map © Maxar" at bounding box center [471, 235] width 942 height 470
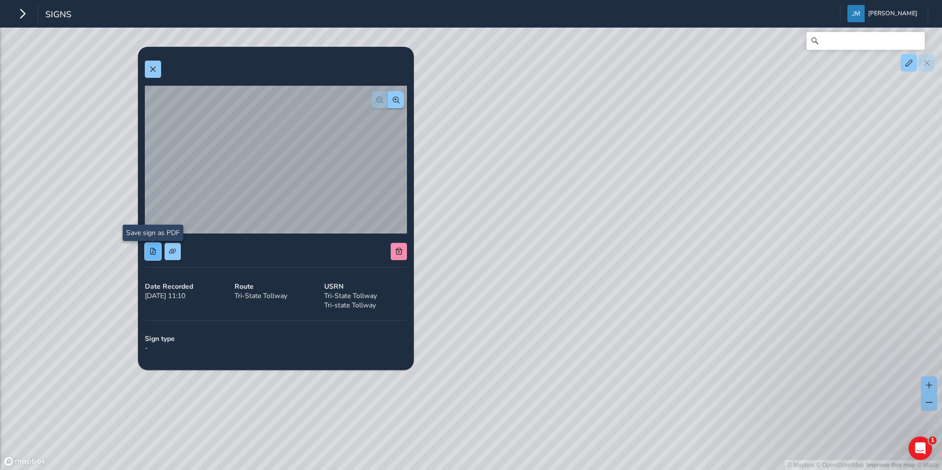
click at [153, 251] on span at bounding box center [152, 251] width 7 height 7
click at [631, 272] on div "© Mapbox © OpenStreetMap Improve this map © Maxar" at bounding box center [471, 235] width 942 height 470
click at [706, 233] on div "© Mapbox © OpenStreetMap Improve this map © Maxar" at bounding box center [471, 235] width 942 height 470
click at [173, 250] on span at bounding box center [172, 251] width 7 height 7
click at [706, 233] on div "© Mapbox © OpenStreetMap Improve this map © Maxar" at bounding box center [471, 235] width 942 height 470
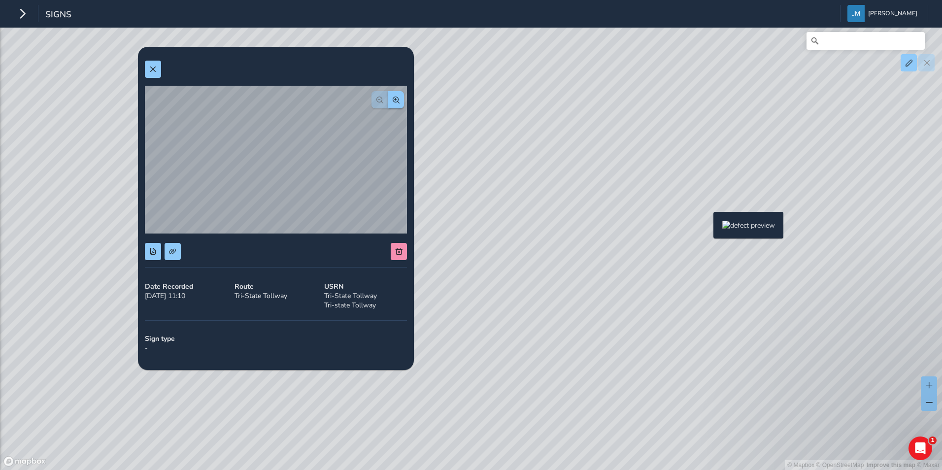
click at [707, 228] on div "© Mapbox © OpenStreetMap Improve this map © Maxar" at bounding box center [471, 235] width 942 height 470
click at [170, 249] on span at bounding box center [172, 251] width 7 height 7
drag, startPoint x: 257, startPoint y: 64, endPoint x: 254, endPoint y: 83, distance: 19.5
click at [257, 64] on div at bounding box center [276, 69] width 262 height 17
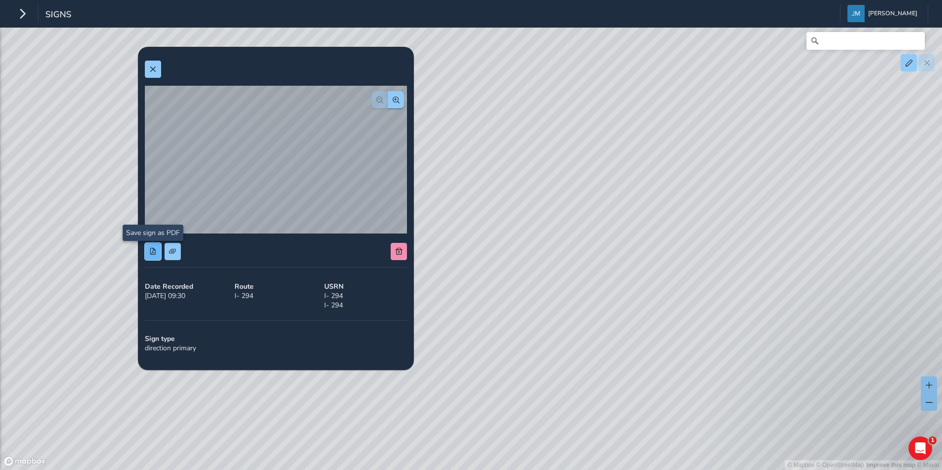
click at [153, 251] on span at bounding box center [152, 251] width 7 height 7
click at [460, 269] on div "© Mapbox © OpenStreetMap Improve this map © Maxar" at bounding box center [471, 235] width 942 height 470
click at [489, 203] on div "© Mapbox © OpenStreetMap Improve this map © Maxar" at bounding box center [471, 235] width 942 height 470
drag, startPoint x: 462, startPoint y: 279, endPoint x: 676, endPoint y: 254, distance: 215.3
click at [676, 254] on div "© Mapbox © OpenStreetMap Improve this map © Maxar" at bounding box center [471, 235] width 942 height 470
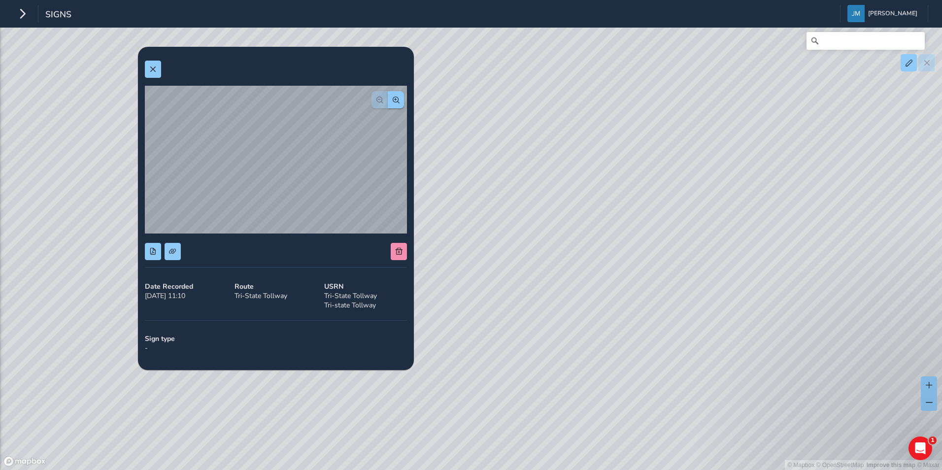
drag, startPoint x: 424, startPoint y: 188, endPoint x: 540, endPoint y: 219, distance: 120.3
click at [540, 219] on div "© Mapbox © OpenStreetMap Improve this map © Maxar" at bounding box center [471, 235] width 942 height 470
click at [155, 253] on span at bounding box center [152, 251] width 7 height 7
click at [503, 355] on div "© Mapbox © OpenStreetMap Improve this map © Maxar" at bounding box center [471, 235] width 942 height 470
drag, startPoint x: 520, startPoint y: 219, endPoint x: 506, endPoint y: 315, distance: 97.0
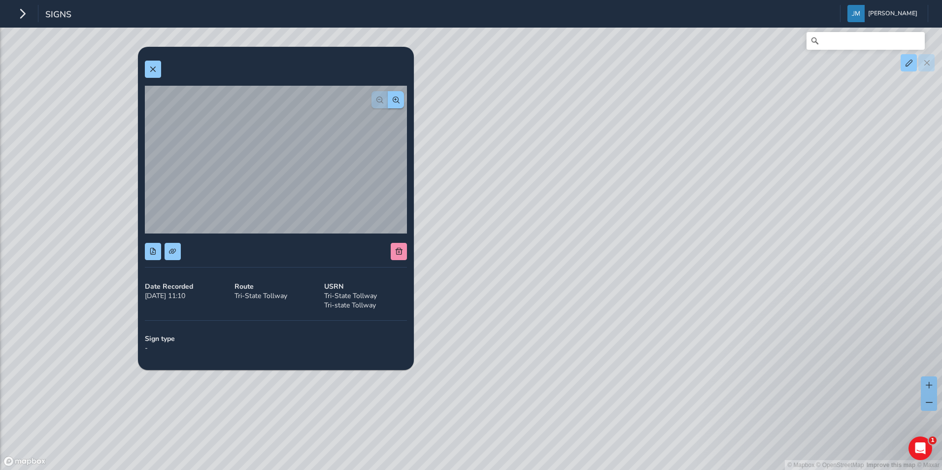
click at [506, 315] on div "© Mapbox © OpenStreetMap Improve this map © Maxar" at bounding box center [471, 235] width 942 height 470
drag, startPoint x: 618, startPoint y: 222, endPoint x: 757, endPoint y: 251, distance: 142.3
click at [760, 251] on div "© Mapbox © OpenStreetMap Improve this map © Maxar" at bounding box center [471, 235] width 942 height 470
drag, startPoint x: 589, startPoint y: 216, endPoint x: 656, endPoint y: 227, distance: 67.3
click at [658, 226] on div "© Mapbox © OpenStreetMap Improve this map © Maxar" at bounding box center [471, 235] width 942 height 470
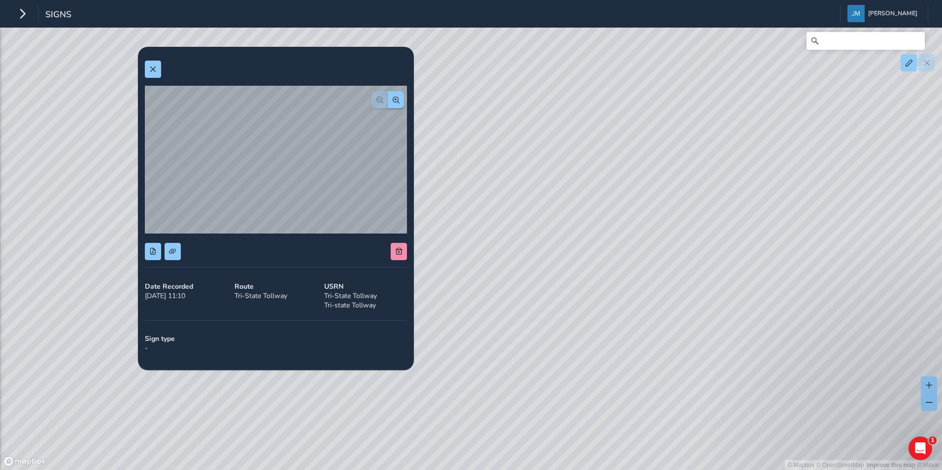
drag, startPoint x: 487, startPoint y: 265, endPoint x: 508, endPoint y: 180, distance: 87.8
click at [508, 180] on div "© Mapbox © OpenStreetMap Improve this map © Maxar" at bounding box center [471, 235] width 942 height 470
click at [569, 190] on div "© Mapbox © OpenStreetMap Improve this map © Maxar" at bounding box center [471, 235] width 942 height 470
click at [521, 267] on div "© Mapbox © OpenStreetMap Improve this map © Maxar" at bounding box center [471, 235] width 942 height 470
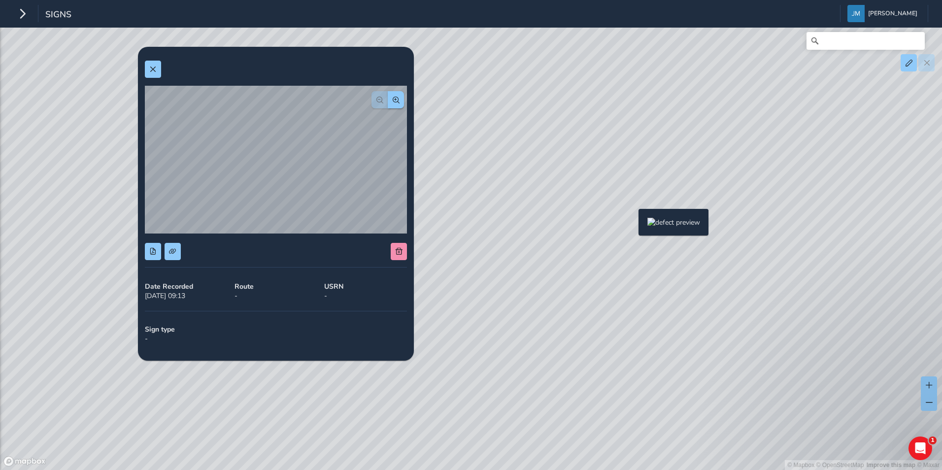
click at [633, 225] on div "© Mapbox © OpenStreetMap Improve this map © Maxar" at bounding box center [471, 235] width 942 height 470
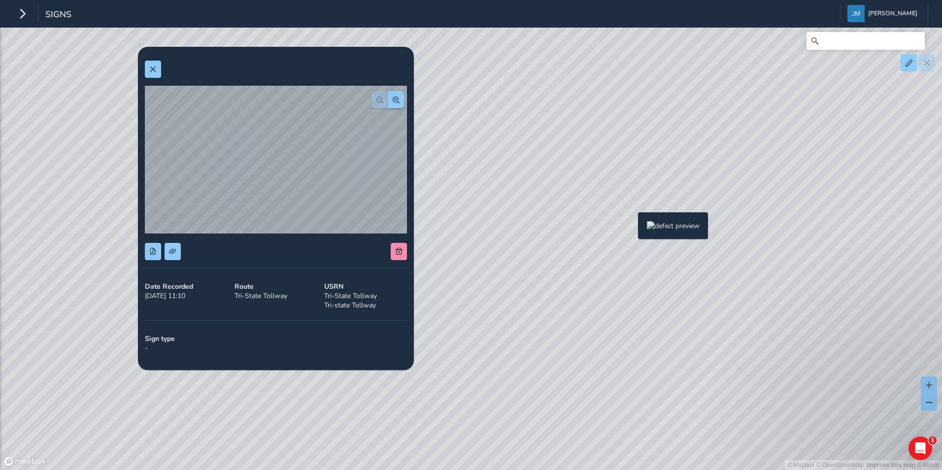
click at [632, 228] on div "© Mapbox © OpenStreetMap Improve this map © Maxar" at bounding box center [471, 235] width 942 height 470
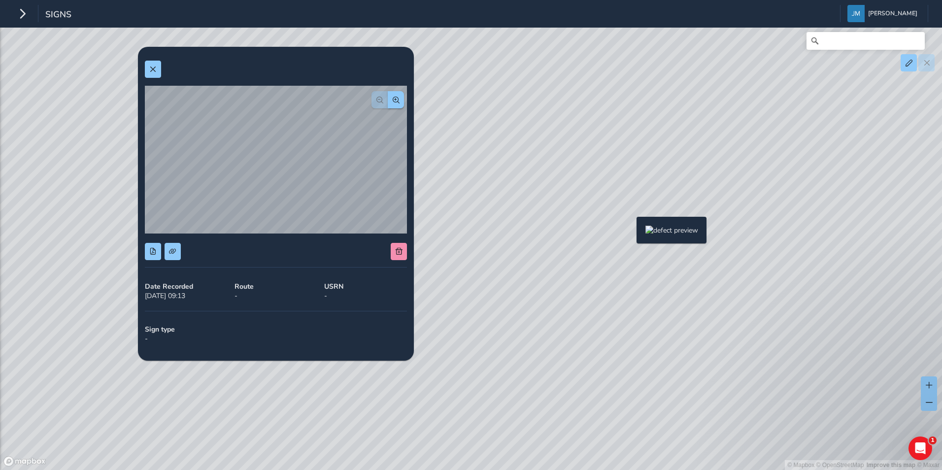
click at [631, 233] on div "© Mapbox © OpenStreetMap Improve this map © Maxar" at bounding box center [471, 235] width 942 height 470
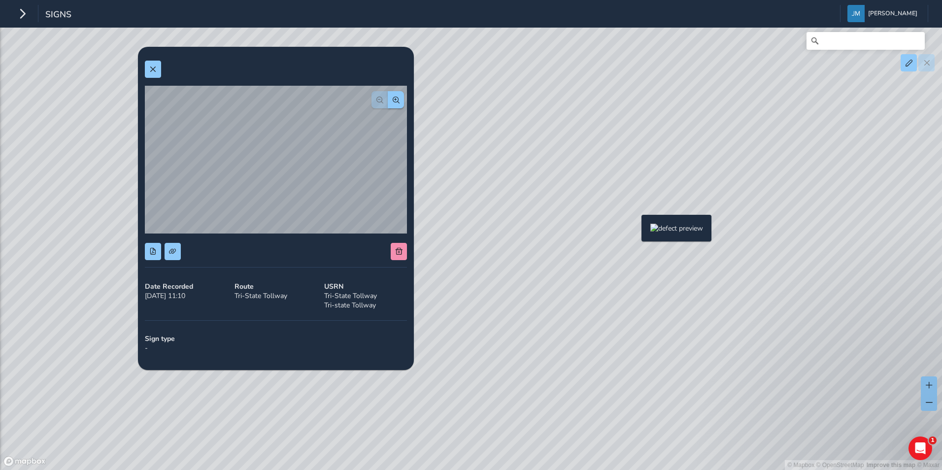
click at [636, 231] on div "© Mapbox © OpenStreetMap Improve this map © Maxar" at bounding box center [471, 235] width 942 height 470
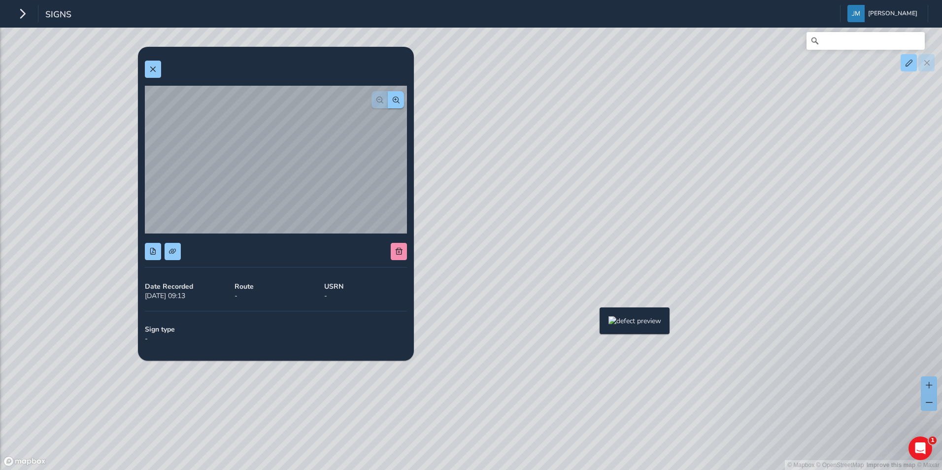
click at [594, 323] on div "© Mapbox © OpenStreetMap Improve this map © Maxar" at bounding box center [471, 235] width 942 height 470
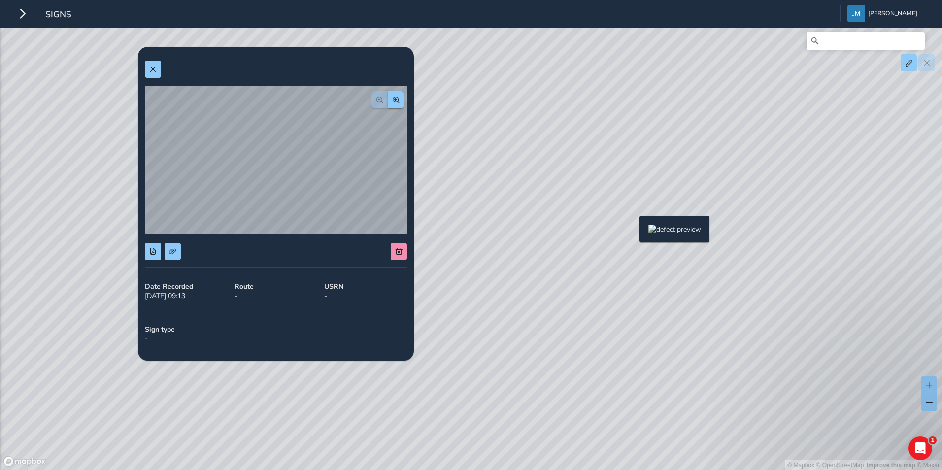
click at [634, 232] on div "© Mapbox © OpenStreetMap Improve this map © Maxar" at bounding box center [471, 235] width 942 height 470
click at [173, 252] on span at bounding box center [172, 251] width 7 height 7
click at [149, 251] on button at bounding box center [153, 251] width 16 height 17
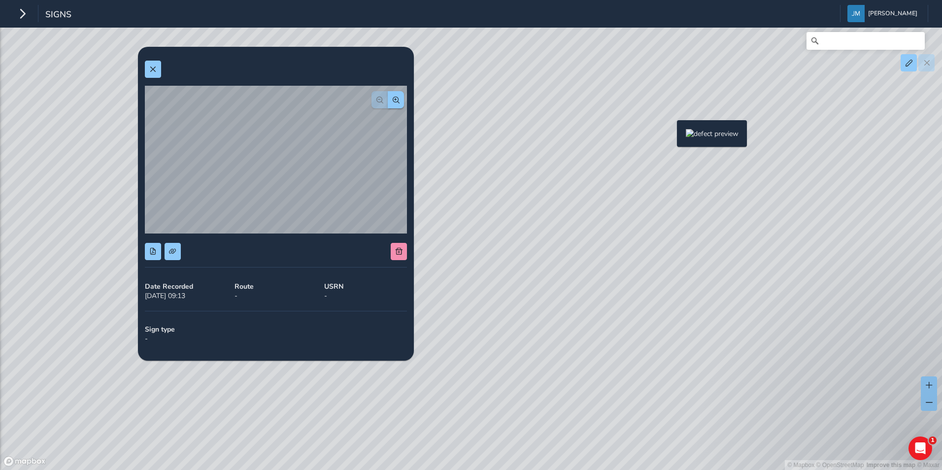
click at [671, 136] on div "© Mapbox © OpenStreetMap Improve this map © Maxar" at bounding box center [471, 235] width 942 height 470
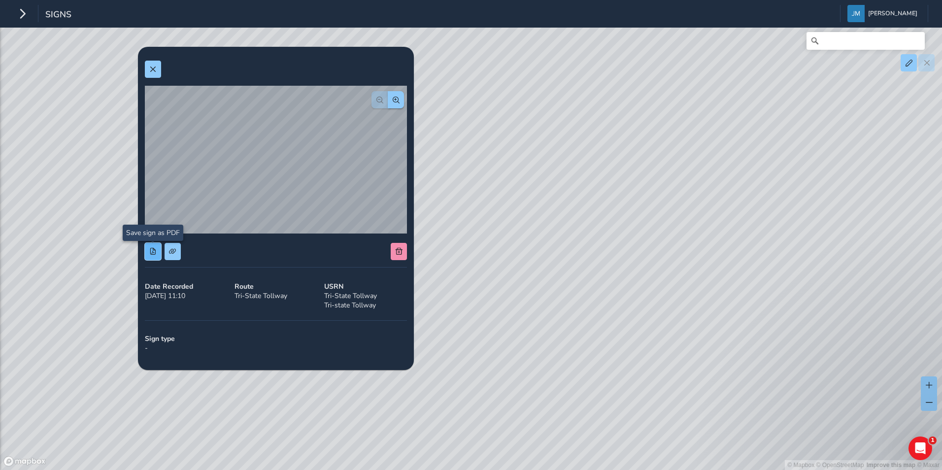
click at [150, 251] on span at bounding box center [152, 251] width 7 height 7
click at [173, 251] on span at bounding box center [172, 251] width 7 height 7
drag, startPoint x: 78, startPoint y: 162, endPoint x: 89, endPoint y: 161, distance: 11.3
click at [78, 162] on div "© Mapbox © OpenStreetMap Improve this map © Maxar" at bounding box center [471, 235] width 942 height 470
drag, startPoint x: 544, startPoint y: 169, endPoint x: 557, endPoint y: 199, distance: 31.8
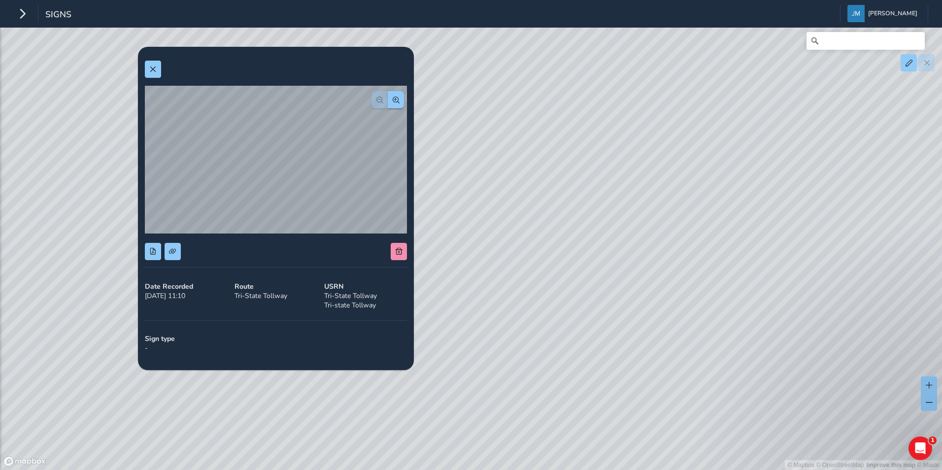
click at [557, 199] on div "© Mapbox © OpenStreetMap Improve this map © Maxar" at bounding box center [471, 235] width 942 height 470
click at [625, 250] on div "© Mapbox © OpenStreetMap Improve this map © Maxar" at bounding box center [471, 235] width 942 height 470
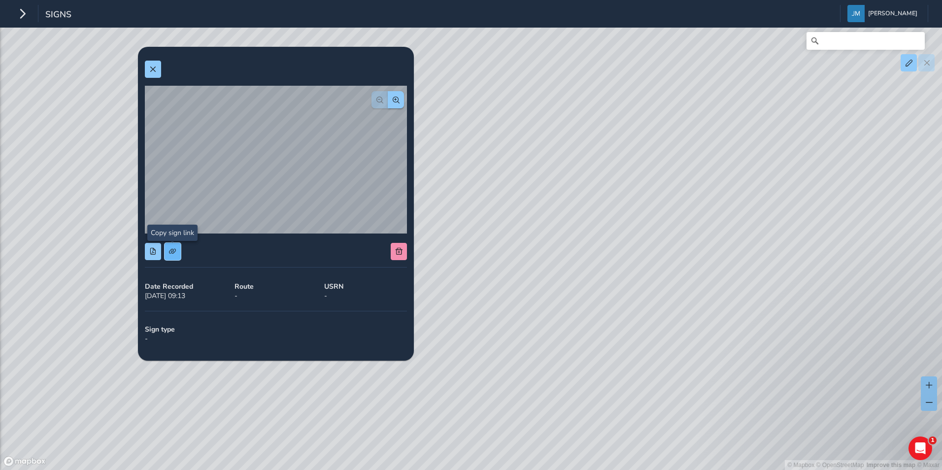
click at [173, 253] on span at bounding box center [172, 251] width 7 height 7
click at [151, 250] on span at bounding box center [152, 251] width 7 height 7
click at [114, 190] on div "© Mapbox © OpenStreetMap Improve this map © Maxar" at bounding box center [471, 235] width 942 height 470
click at [579, 272] on div "© Mapbox © OpenStreetMap Improve this map © Maxar" at bounding box center [471, 235] width 942 height 470
click at [522, 205] on div "© Mapbox © OpenStreetMap Improve this map © Maxar" at bounding box center [471, 235] width 942 height 470
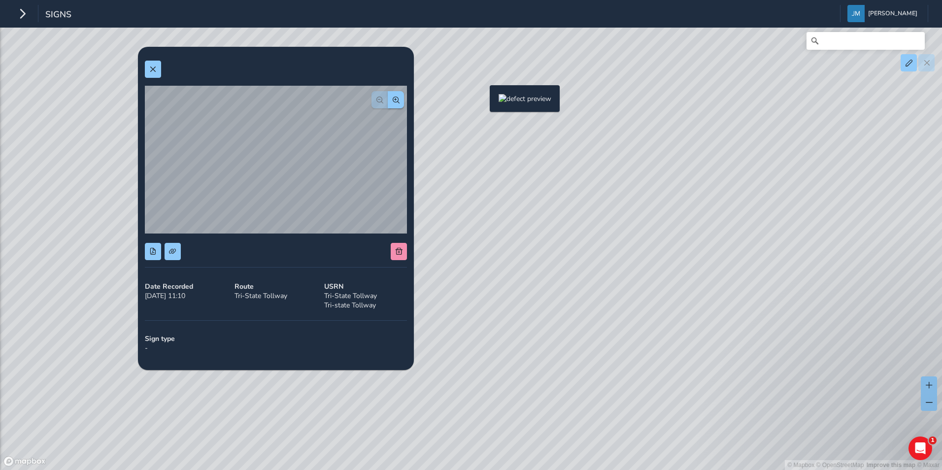
click at [484, 101] on div "© Mapbox © OpenStreetMap Improve this map © Maxar" at bounding box center [471, 235] width 942 height 470
click at [171, 248] on span at bounding box center [172, 251] width 7 height 7
click at [152, 252] on span at bounding box center [152, 251] width 7 height 7
click at [118, 159] on div "© Mapbox © OpenStreetMap Improve this map © Maxar" at bounding box center [471, 235] width 942 height 470
drag, startPoint x: 735, startPoint y: 320, endPoint x: 704, endPoint y: 346, distance: 40.2
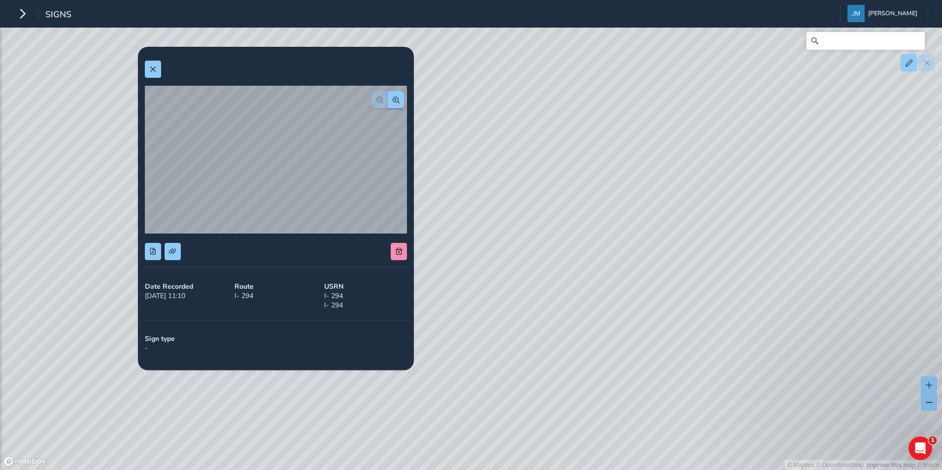
click at [704, 346] on div "© Mapbox © OpenStreetMap Improve this map © Maxar" at bounding box center [471, 235] width 942 height 470
drag, startPoint x: 664, startPoint y: 292, endPoint x: 678, endPoint y: 290, distance: 14.9
click at [678, 290] on div "© Mapbox © OpenStreetMap Improve this map © Maxar" at bounding box center [471, 235] width 942 height 470
click at [648, 255] on div "© Mapbox © OpenStreetMap Improve this map © Maxar" at bounding box center [471, 235] width 942 height 470
drag, startPoint x: 568, startPoint y: 198, endPoint x: 649, endPoint y: 181, distance: 82.9
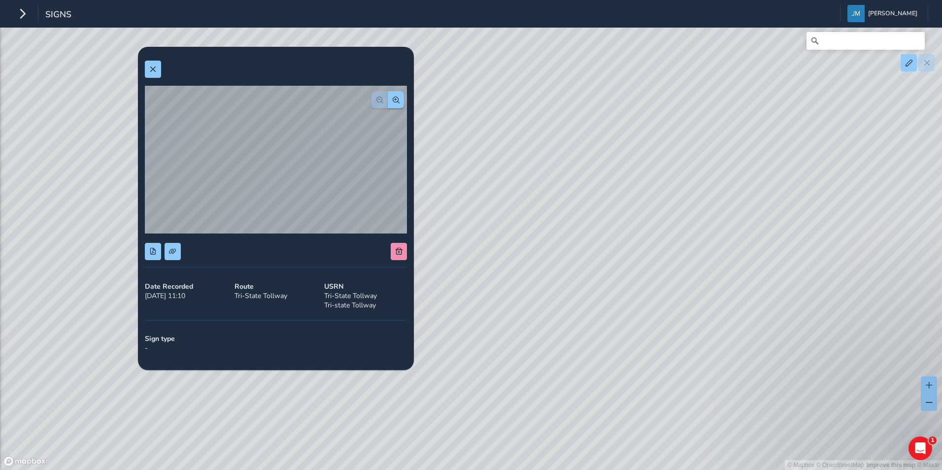
click at [649, 181] on div "© Mapbox © OpenStreetMap Improve this map © Maxar" at bounding box center [471, 235] width 942 height 470
click at [515, 175] on div "© Mapbox © OpenStreetMap Improve this map © Maxar" at bounding box center [471, 235] width 942 height 470
click at [153, 68] on span at bounding box center [152, 69] width 7 height 7
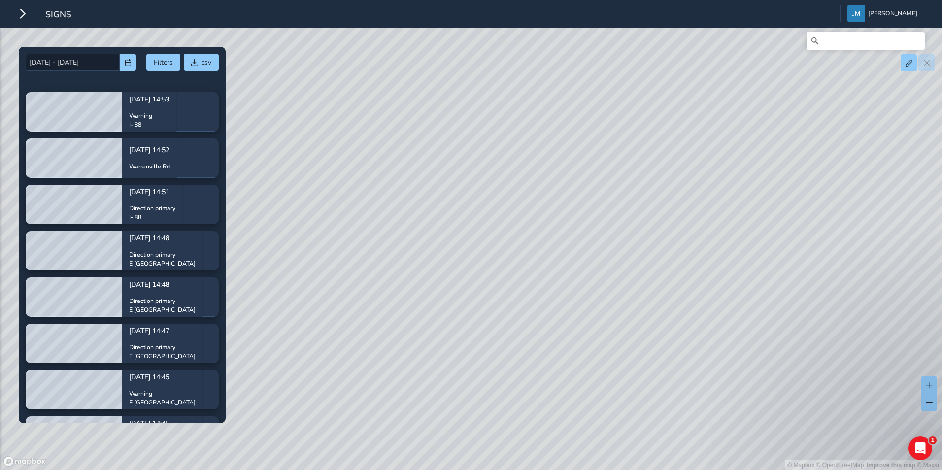
drag, startPoint x: 412, startPoint y: 190, endPoint x: 526, endPoint y: 218, distance: 116.7
click at [520, 221] on div "© Mapbox © OpenStreetMap Improve this map © Maxar" at bounding box center [471, 235] width 942 height 470
drag, startPoint x: 682, startPoint y: 274, endPoint x: 536, endPoint y: 272, distance: 145.8
click at [536, 272] on div "© Mapbox © OpenStreetMap Improve this map © Maxar" at bounding box center [471, 235] width 942 height 470
click at [752, 257] on div "© Mapbox © OpenStreetMap Improve this map © Maxar" at bounding box center [471, 235] width 942 height 470
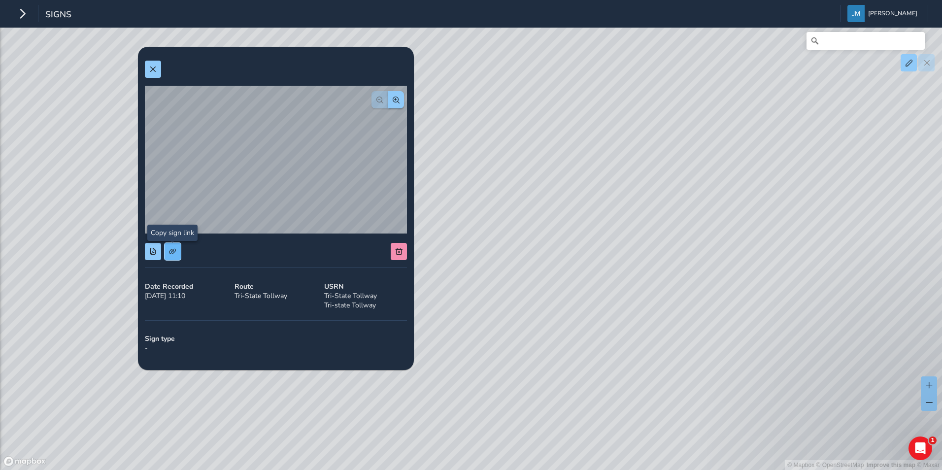
click at [173, 249] on span at bounding box center [172, 251] width 7 height 7
click at [150, 249] on span at bounding box center [152, 251] width 7 height 7
click at [539, 356] on div "© Mapbox © OpenStreetMap Improve this map © Maxar" at bounding box center [471, 235] width 942 height 470
drag, startPoint x: 481, startPoint y: 327, endPoint x: 650, endPoint y: 362, distance: 172.6
click at [650, 362] on div "© Mapbox © OpenStreetMap Improve this map © Maxar" at bounding box center [471, 235] width 942 height 470
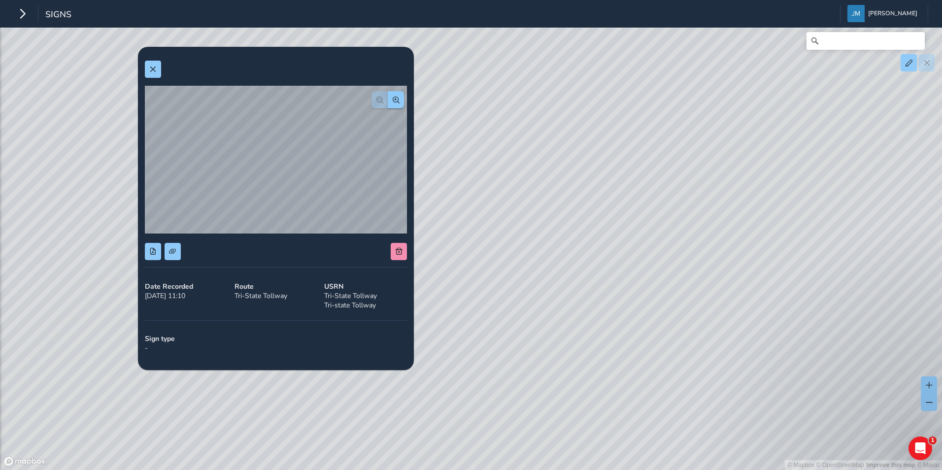
drag, startPoint x: 595, startPoint y: 337, endPoint x: 782, endPoint y: 318, distance: 188.2
click at [782, 318] on div "© Mapbox © OpenStreetMap Improve this map © Maxar" at bounding box center [471, 235] width 942 height 470
drag, startPoint x: 565, startPoint y: 239, endPoint x: 451, endPoint y: 255, distance: 114.9
click at [451, 255] on div "© Mapbox © OpenStreetMap Improve this map © Maxar" at bounding box center [471, 235] width 942 height 470
drag, startPoint x: 491, startPoint y: 231, endPoint x: 691, endPoint y: 254, distance: 201.8
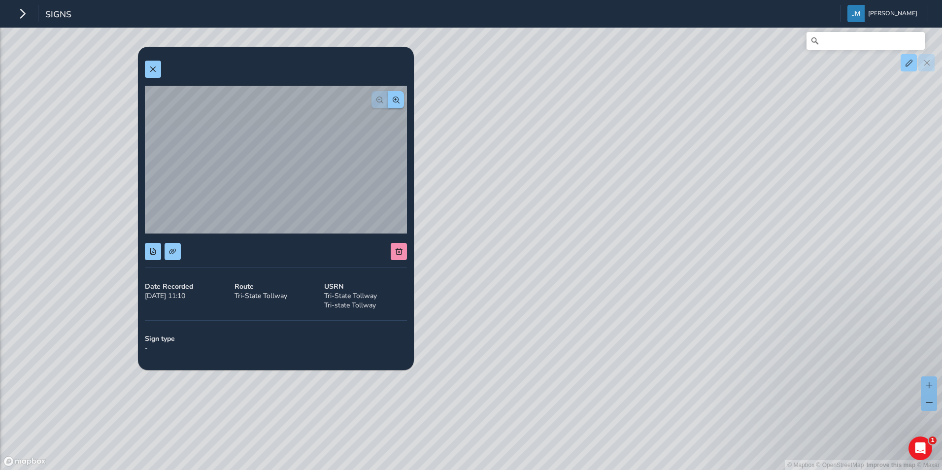
click at [691, 254] on div "© Mapbox © OpenStreetMap Improve this map © Maxar" at bounding box center [471, 235] width 942 height 470
click at [628, 268] on div "© Mapbox © OpenStreetMap Improve this map © Maxar" at bounding box center [471, 235] width 942 height 470
click at [175, 251] on button at bounding box center [173, 251] width 16 height 17
click at [152, 250] on span at bounding box center [152, 251] width 7 height 7
click at [498, 338] on div "© Mapbox © OpenStreetMap Improve this map © Maxar" at bounding box center [471, 235] width 942 height 470
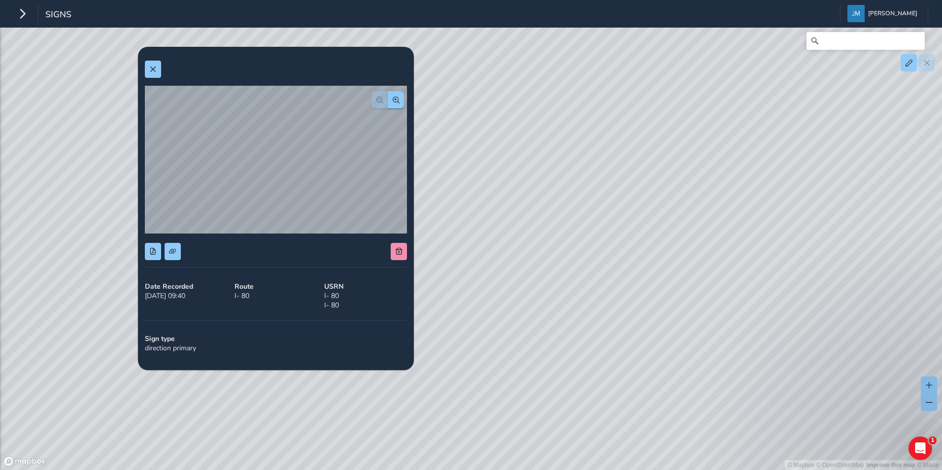
drag, startPoint x: 465, startPoint y: 156, endPoint x: 641, endPoint y: 160, distance: 176.4
click at [641, 160] on div "© Mapbox © OpenStreetMap Improve this map © Maxar" at bounding box center [471, 235] width 942 height 470
drag, startPoint x: 545, startPoint y: 168, endPoint x: 627, endPoint y: 160, distance: 82.2
click at [627, 160] on div "© Mapbox © OpenStreetMap Improve this map © Maxar" at bounding box center [471, 235] width 942 height 470
drag, startPoint x: 576, startPoint y: 184, endPoint x: 548, endPoint y: 159, distance: 37.7
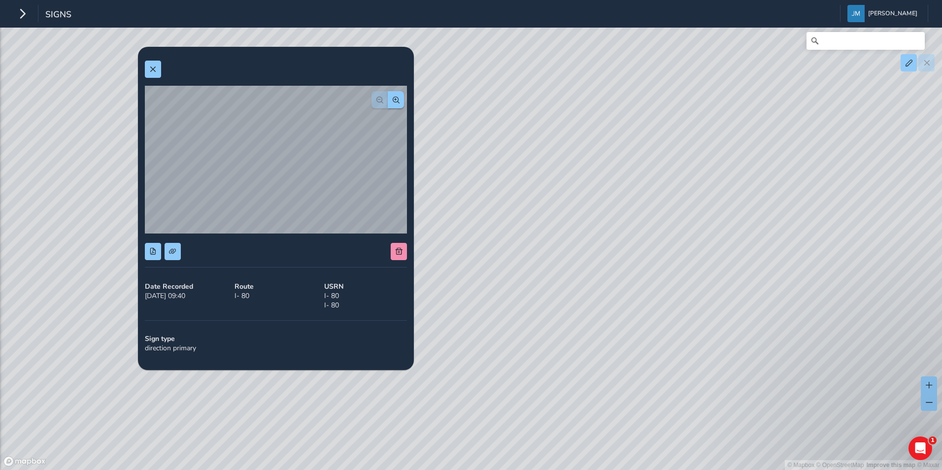
click at [548, 159] on div "© Mapbox © OpenStreetMap Improve this map © Maxar" at bounding box center [471, 235] width 942 height 470
click at [149, 66] on span at bounding box center [152, 69] width 7 height 7
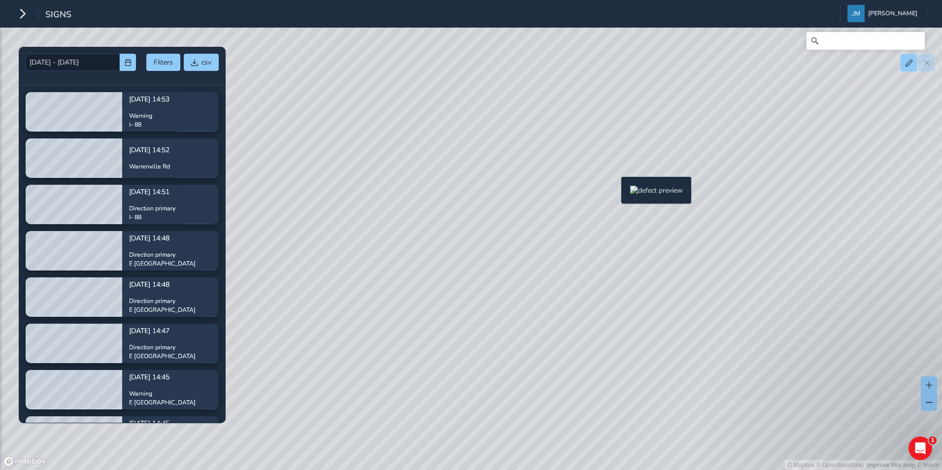
click at [615, 193] on div "© Mapbox © OpenStreetMap Improve this map © Maxar" at bounding box center [471, 235] width 942 height 470
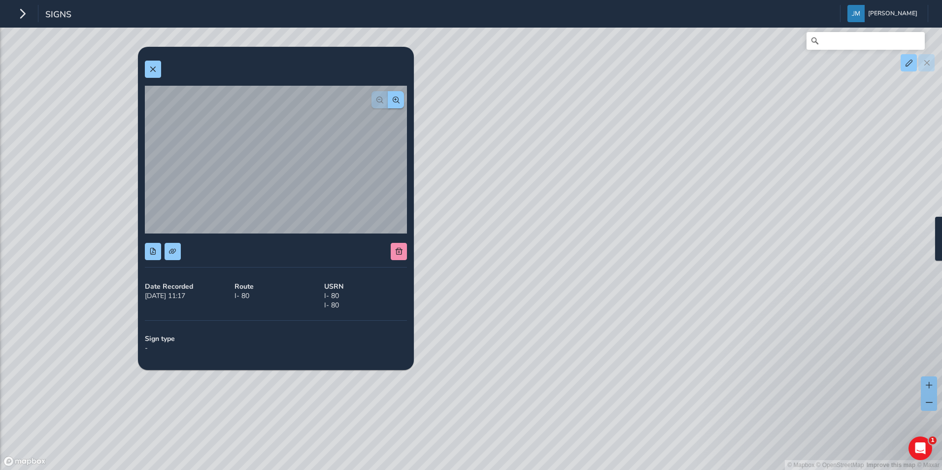
click at [929, 233] on div "© Mapbox © OpenStreetMap Improve this map © Maxar" at bounding box center [471, 235] width 942 height 470
click at [466, 229] on div "© Mapbox © OpenStreetMap Improve this map © Maxar" at bounding box center [471, 235] width 942 height 470
click at [930, 231] on div "© Mapbox © OpenStreetMap Improve this map © Maxar" at bounding box center [471, 235] width 942 height 470
click at [463, 226] on div "© Mapbox © OpenStreetMap Improve this map © Maxar" at bounding box center [471, 235] width 942 height 470
click at [174, 252] on span at bounding box center [172, 251] width 7 height 7
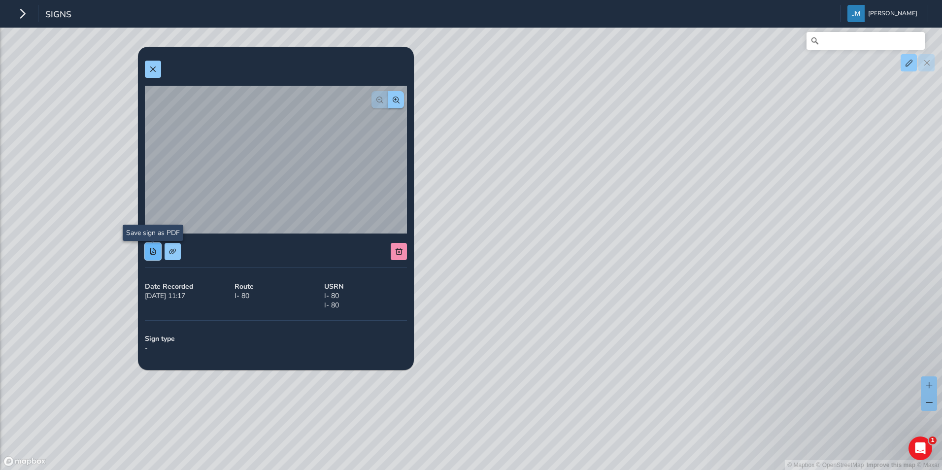
click at [152, 246] on button at bounding box center [153, 251] width 16 height 17
drag, startPoint x: 91, startPoint y: 160, endPoint x: 104, endPoint y: 157, distance: 13.7
click at [91, 160] on div "© Mapbox © OpenStreetMap Improve this map © Maxar" at bounding box center [471, 235] width 942 height 470
click at [500, 194] on div "© Mapbox © OpenStreetMap Improve this map © Maxar" at bounding box center [471, 235] width 942 height 470
click at [152, 63] on button at bounding box center [153, 69] width 16 height 17
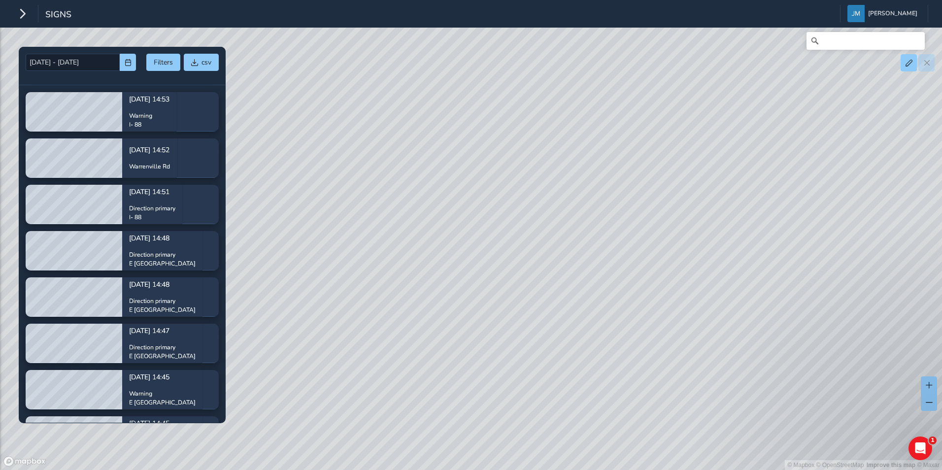
drag, startPoint x: 611, startPoint y: 290, endPoint x: 497, endPoint y: 289, distance: 114.3
click at [497, 290] on div "© Mapbox © OpenStreetMap Improve this map © Maxar" at bounding box center [471, 235] width 942 height 470
click at [333, 196] on div "© Mapbox © OpenStreetMap Improve this map © Maxar" at bounding box center [471, 235] width 942 height 470
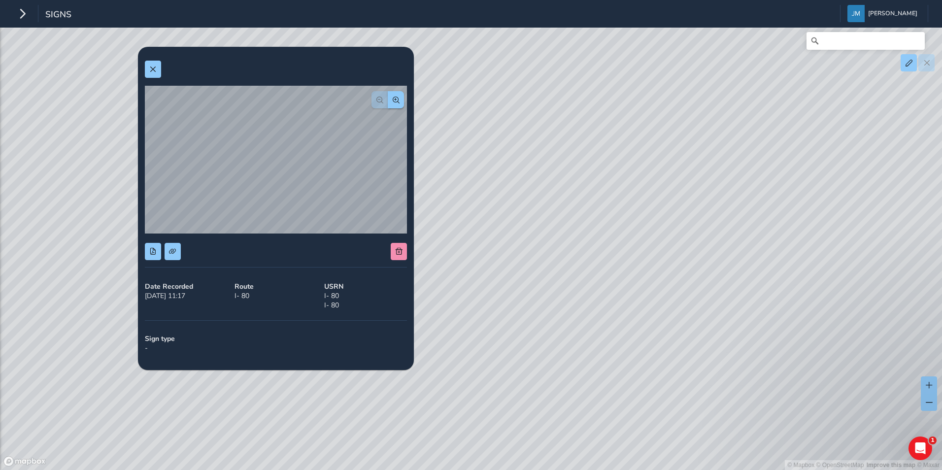
drag, startPoint x: 651, startPoint y: 197, endPoint x: 535, endPoint y: 173, distance: 118.1
click at [535, 172] on div "© Mapbox © OpenStreetMap Improve this map © Maxar" at bounding box center [471, 235] width 942 height 470
click at [730, 245] on div "© Mapbox © OpenStreetMap Improve this map © Maxar" at bounding box center [471, 235] width 942 height 470
drag, startPoint x: 731, startPoint y: 251, endPoint x: 562, endPoint y: 232, distance: 170.0
click at [562, 232] on div "© Mapbox © OpenStreetMap Improve this map © Maxar" at bounding box center [471, 235] width 942 height 470
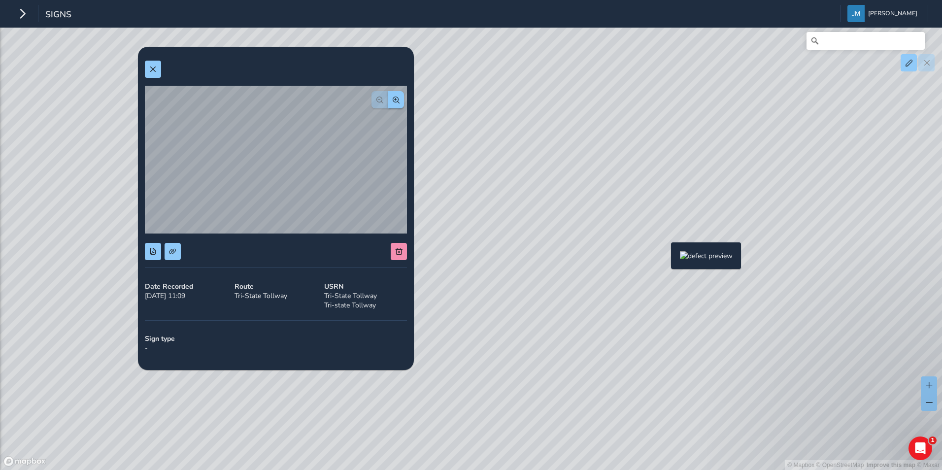
click at [665, 258] on div "© Mapbox © OpenStreetMap Improve this map © Maxar" at bounding box center [471, 235] width 942 height 470
click at [631, 231] on div "© Mapbox © OpenStreetMap Improve this map © Maxar" at bounding box center [471, 235] width 942 height 470
click at [621, 229] on div "© Mapbox © OpenStreetMap Improve this map © Maxar" at bounding box center [471, 235] width 942 height 470
click at [629, 227] on div "© Mapbox © OpenStreetMap Improve this map © Maxar" at bounding box center [471, 235] width 942 height 470
click at [175, 253] on span at bounding box center [172, 251] width 7 height 7
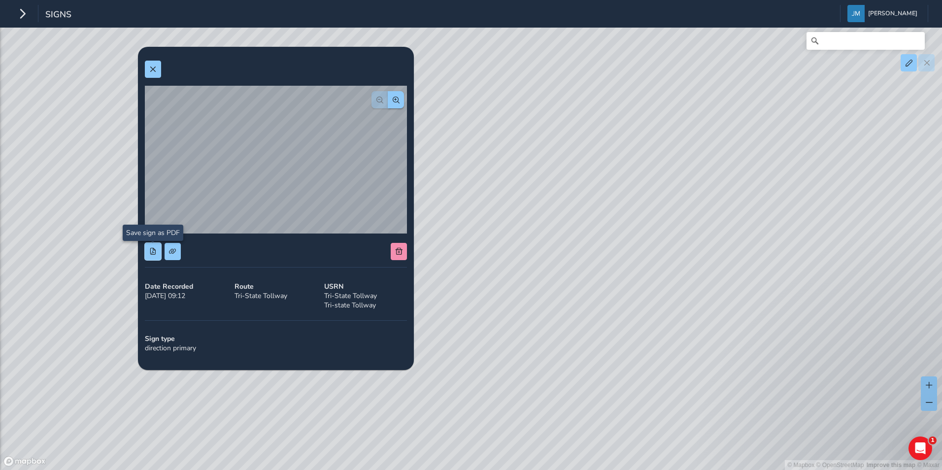
drag, startPoint x: 153, startPoint y: 254, endPoint x: 184, endPoint y: 259, distance: 31.4
click at [153, 254] on span at bounding box center [152, 251] width 7 height 7
click at [603, 283] on div "© Mapbox © OpenStreetMap Improve this map © Maxar" at bounding box center [471, 235] width 942 height 470
click at [636, 228] on div "© Mapbox © OpenStreetMap Improve this map © Maxar" at bounding box center [471, 235] width 942 height 470
click at [172, 252] on span at bounding box center [172, 251] width 7 height 7
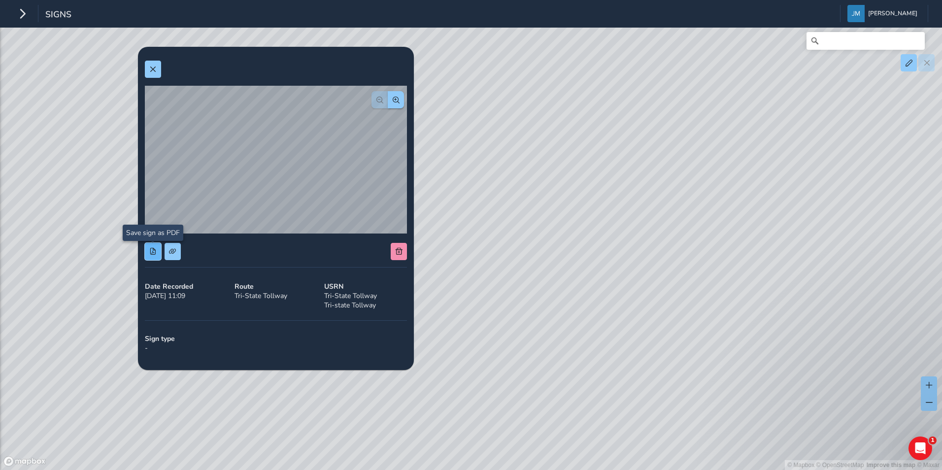
click at [153, 253] on span at bounding box center [152, 251] width 7 height 7
drag, startPoint x: 114, startPoint y: 55, endPoint x: 137, endPoint y: 62, distance: 23.7
click at [114, 56] on div "© Mapbox © OpenStreetMap Improve this map © Maxar" at bounding box center [471, 235] width 942 height 470
click at [151, 68] on span at bounding box center [152, 69] width 7 height 7
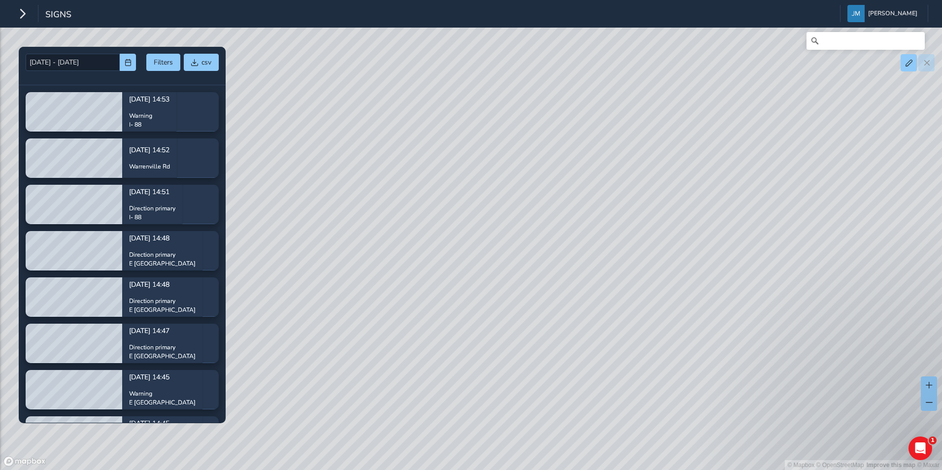
click at [538, 301] on div "© Mapbox © OpenStreetMap Improve this map © Maxar" at bounding box center [471, 235] width 942 height 470
click at [433, 185] on div "© Mapbox © OpenStreetMap Improve this map © Maxar" at bounding box center [471, 235] width 942 height 470
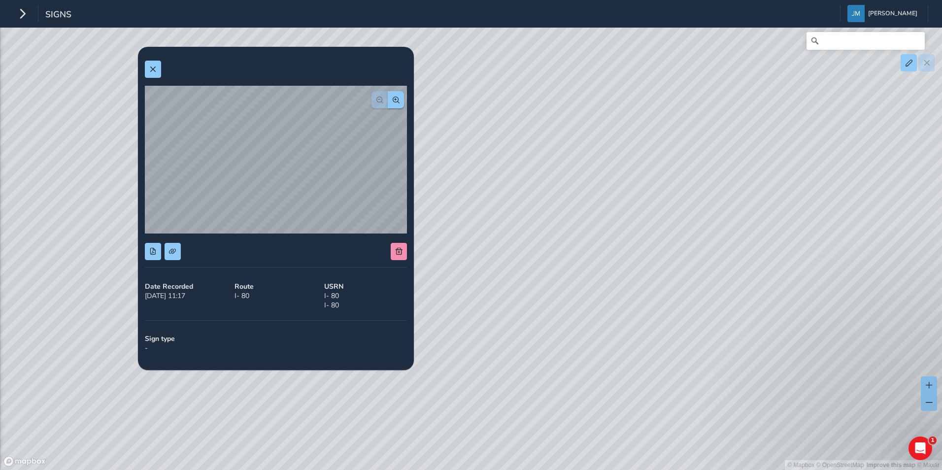
click at [440, 230] on div "© Mapbox © OpenStreetMap Improve this map © Maxar" at bounding box center [471, 235] width 942 height 470
click at [437, 232] on div "© Mapbox © OpenStreetMap Improve this map © Maxar" at bounding box center [471, 235] width 942 height 470
click at [838, 229] on div "© Mapbox © OpenStreetMap Improve this map © Maxar" at bounding box center [471, 235] width 942 height 470
click at [832, 234] on div "© Mapbox © OpenStreetMap Improve this map © Maxar" at bounding box center [471, 235] width 942 height 470
click at [829, 237] on div "© Mapbox © OpenStreetMap Improve this map © Maxar" at bounding box center [471, 235] width 942 height 470
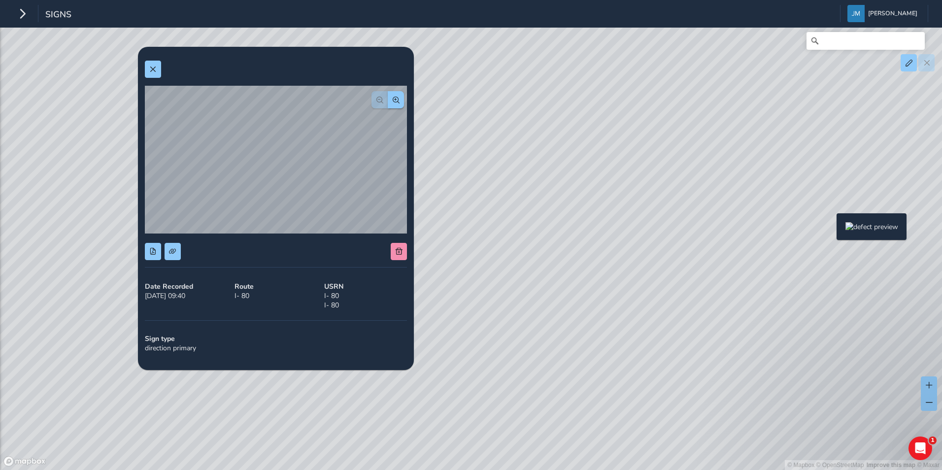
click at [831, 229] on div "© Mapbox © OpenStreetMap Improve this map © Maxar" at bounding box center [471, 235] width 942 height 470
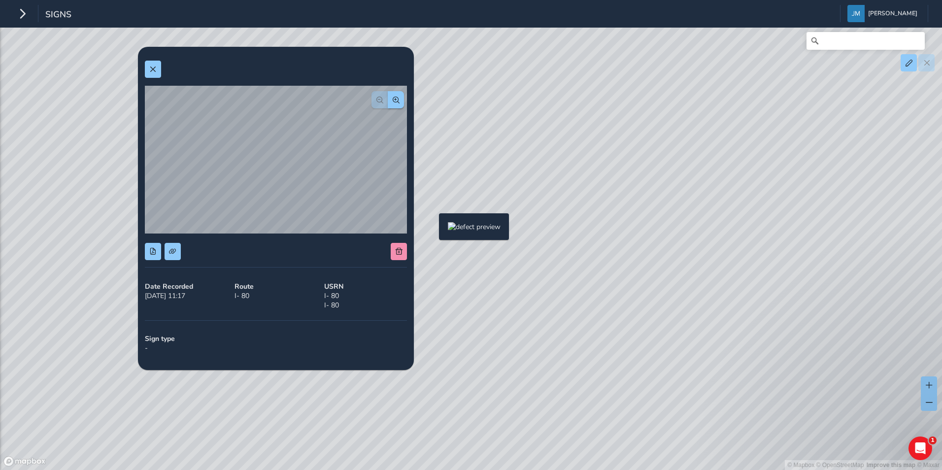
click at [433, 229] on div "© Mapbox © OpenStreetMap Improve this map © Maxar" at bounding box center [471, 235] width 942 height 470
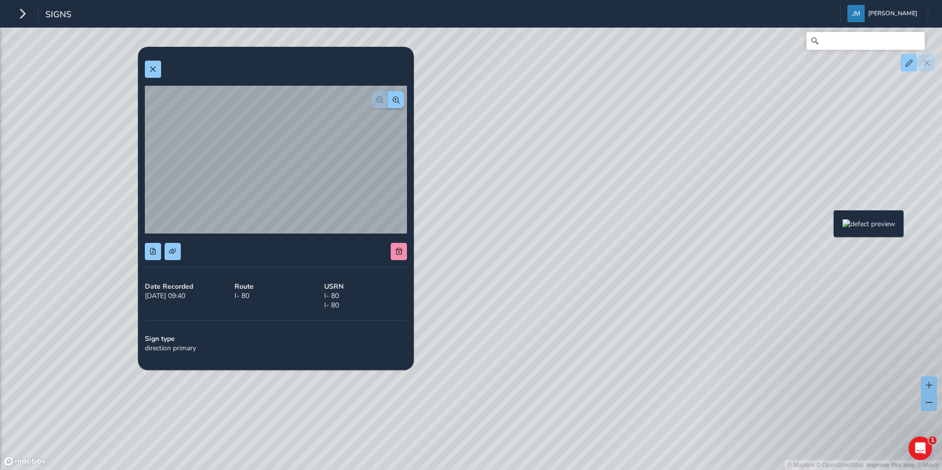
click at [828, 226] on div "© Mapbox © OpenStreetMap Improve this map © Maxar" at bounding box center [471, 235] width 942 height 470
click at [176, 251] on span at bounding box center [172, 251] width 7 height 7
click at [145, 248] on button at bounding box center [153, 251] width 16 height 17
click at [440, 231] on div "© Mapbox © OpenStreetMap Improve this map © Maxar" at bounding box center [471, 235] width 942 height 470
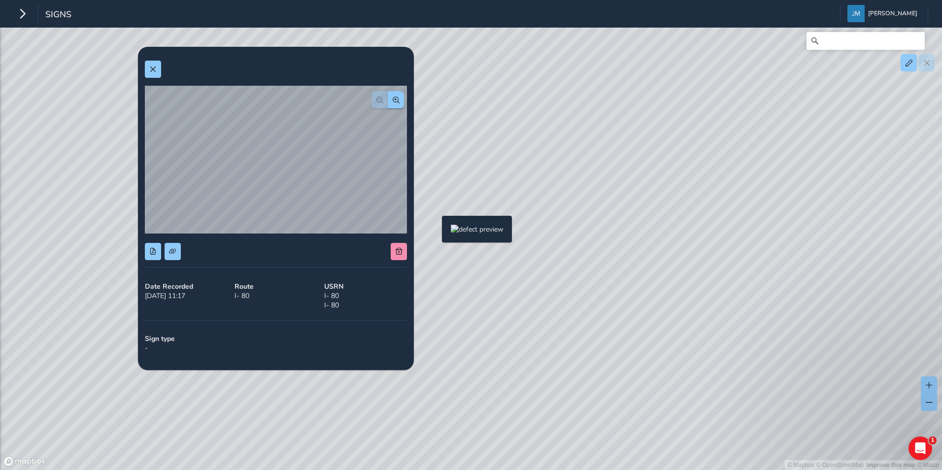
click at [436, 232] on div "© Mapbox © OpenStreetMap Improve this map © Maxar" at bounding box center [471, 235] width 942 height 470
click at [176, 249] on button at bounding box center [173, 251] width 16 height 17
click at [151, 251] on span at bounding box center [152, 251] width 7 height 7
click at [94, 131] on div "© Mapbox © OpenStreetMap Improve this map © Maxar" at bounding box center [471, 235] width 942 height 470
drag, startPoint x: 593, startPoint y: 206, endPoint x: 569, endPoint y: 180, distance: 35.2
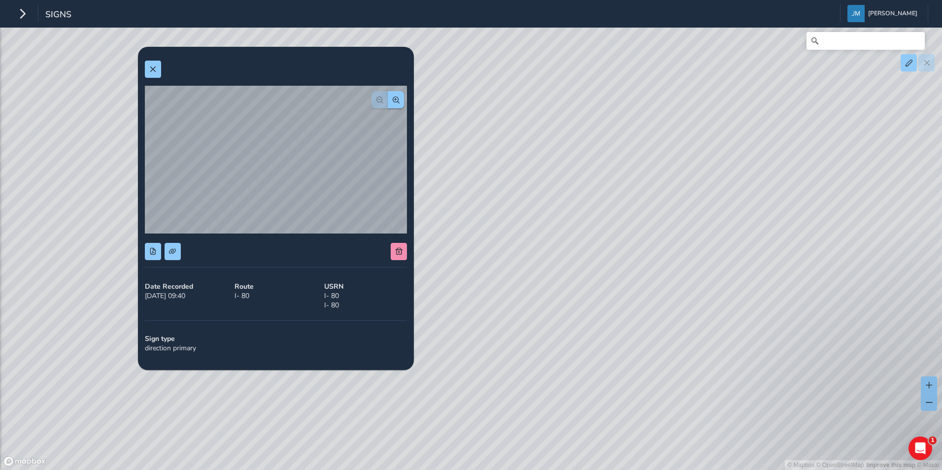
click at [569, 180] on div "© Mapbox © OpenStreetMap Improve this map © Maxar" at bounding box center [471, 235] width 942 height 470
click at [144, 67] on div "Date Recorded 08/14/2025, 09:40 Route I- 80 USRN I- 80 I- 80 Sign type directio…" at bounding box center [276, 208] width 276 height 323
click at [157, 69] on button at bounding box center [153, 69] width 16 height 17
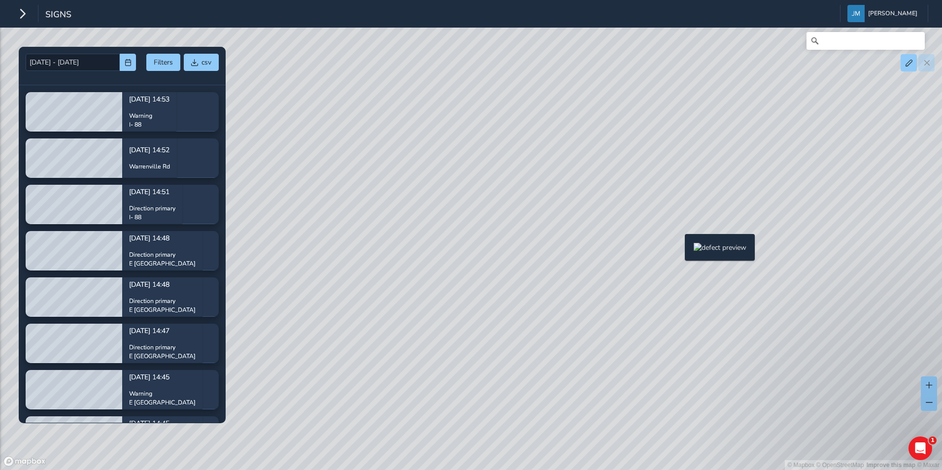
click at [679, 250] on div "© Mapbox © OpenStreetMap Improve this map © Maxar" at bounding box center [471, 235] width 942 height 470
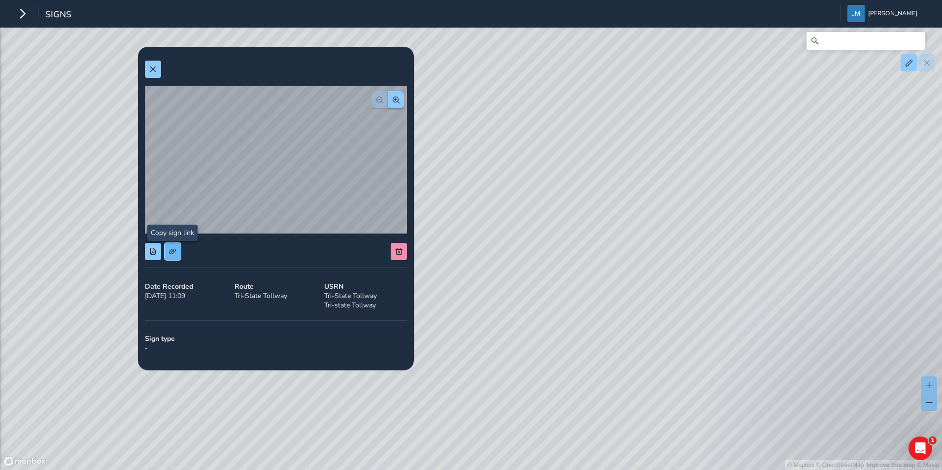
click at [170, 250] on span at bounding box center [172, 251] width 7 height 7
click at [154, 250] on span at bounding box center [152, 251] width 7 height 7
click at [519, 306] on div "© Mapbox © OpenStreetMap Improve this map © Maxar" at bounding box center [471, 235] width 942 height 470
click at [511, 390] on div "© Mapbox © OpenStreetMap Improve this map © Maxar" at bounding box center [471, 235] width 942 height 470
drag, startPoint x: 463, startPoint y: 304, endPoint x: 643, endPoint y: 314, distance: 180.6
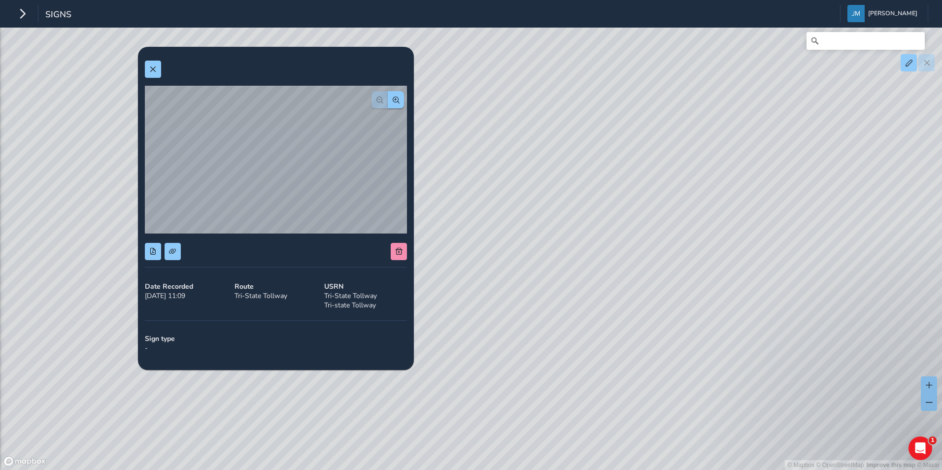
click at [643, 314] on div "© Mapbox © OpenStreetMap Improve this map © Maxar" at bounding box center [471, 235] width 942 height 470
click at [151, 63] on button at bounding box center [153, 69] width 16 height 17
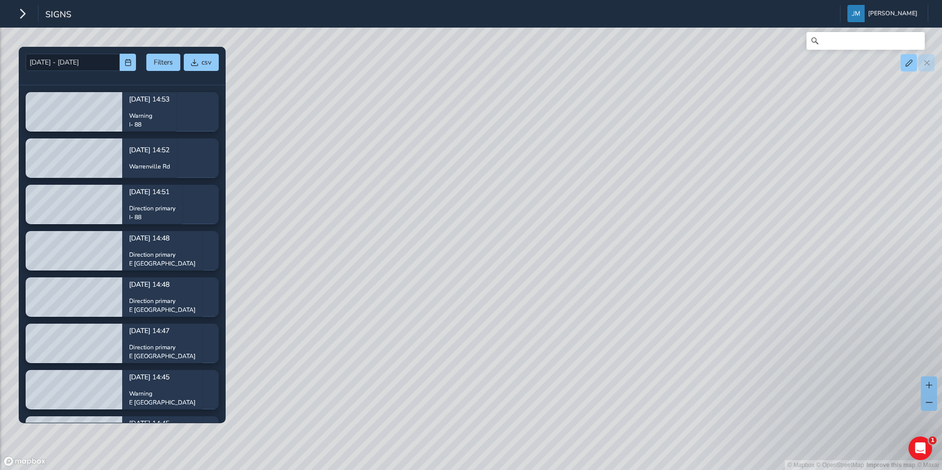
drag, startPoint x: 286, startPoint y: 211, endPoint x: 526, endPoint y: 207, distance: 240.4
click at [526, 207] on div "© Mapbox © OpenStreetMap Improve this map © Maxar" at bounding box center [471, 235] width 942 height 470
drag, startPoint x: 427, startPoint y: 198, endPoint x: 792, endPoint y: 193, distance: 364.6
click at [792, 193] on div "© Mapbox © OpenStreetMap Improve this map © Maxar" at bounding box center [471, 235] width 942 height 470
click at [623, 242] on div "© Mapbox © OpenStreetMap Improve this map © Maxar" at bounding box center [471, 235] width 942 height 470
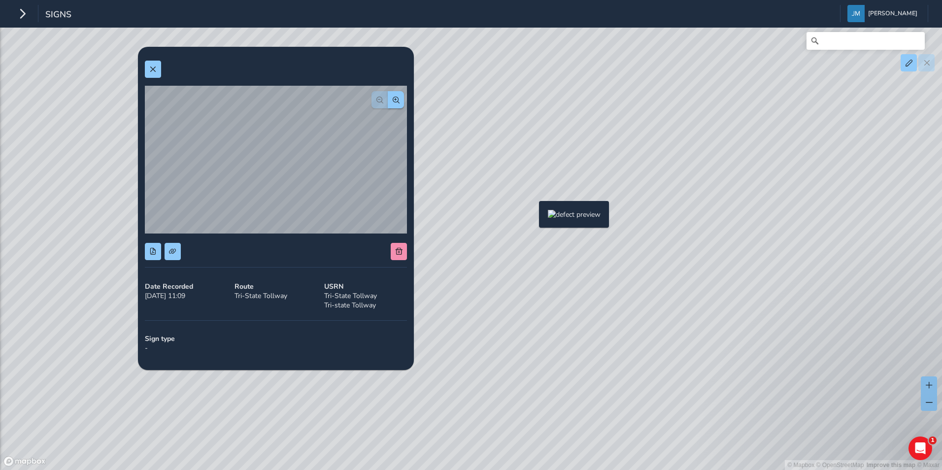
click at [533, 217] on div "© Mapbox © OpenStreetMap Improve this map © Maxar" at bounding box center [471, 235] width 942 height 470
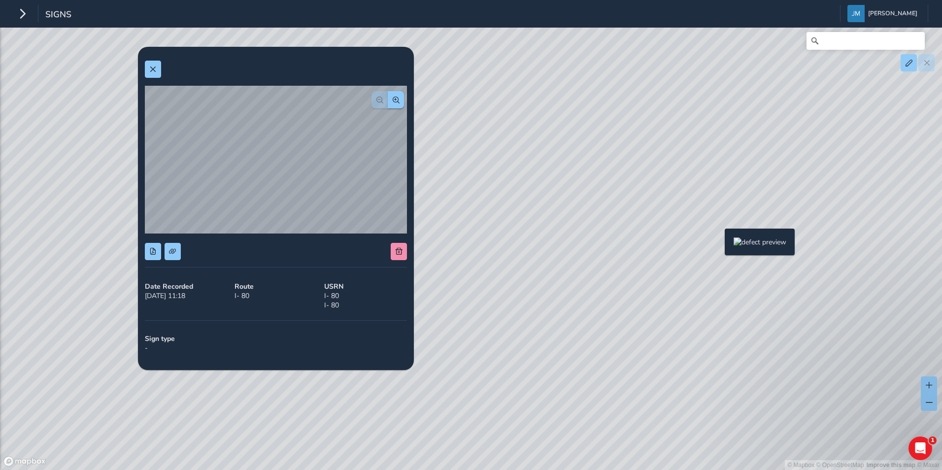
click at [719, 244] on div "© Mapbox © OpenStreetMap Improve this map © Maxar" at bounding box center [471, 235] width 942 height 470
click at [663, 11] on div "Signs Jennifer Magnabosco Colour Scheme: Dark Dim Light Logout" at bounding box center [471, 14] width 942 height 28
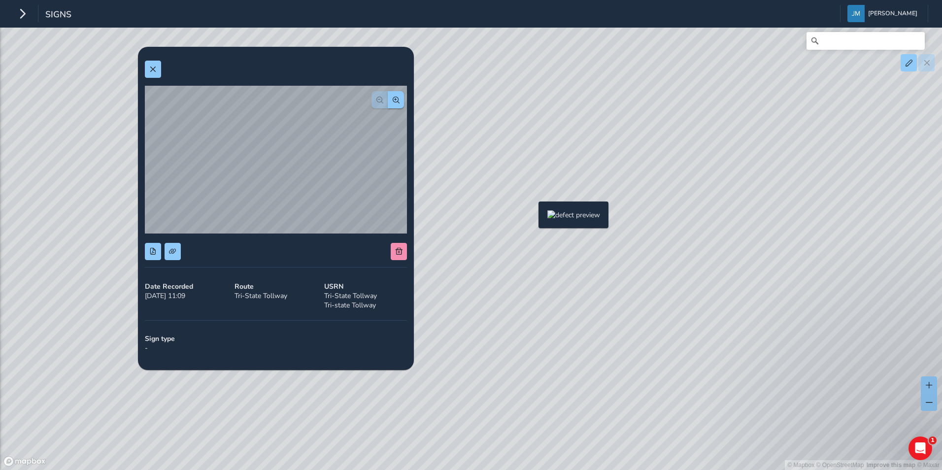
click at [533, 217] on div "© Mapbox © OpenStreetMap Improve this map © Maxar" at bounding box center [471, 235] width 942 height 470
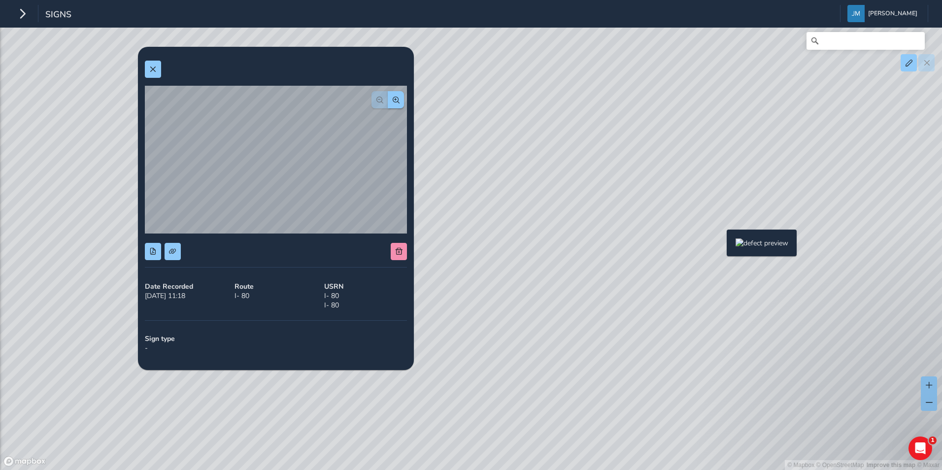
click at [721, 245] on div "© Mapbox © OpenStreetMap Improve this map © Maxar" at bounding box center [471, 235] width 942 height 470
click at [177, 249] on button at bounding box center [173, 251] width 16 height 17
click at [594, 265] on div "© Mapbox © OpenStreetMap Improve this map © Maxar" at bounding box center [471, 235] width 942 height 470
drag, startPoint x: 523, startPoint y: 286, endPoint x: 510, endPoint y: 273, distance: 18.1
click at [510, 273] on div "© Mapbox © OpenStreetMap Improve this map © Maxar" at bounding box center [471, 235] width 942 height 470
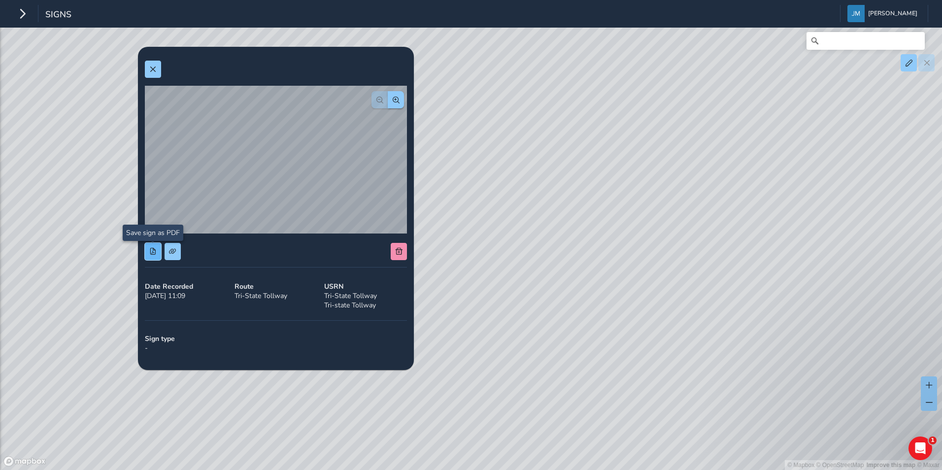
click at [150, 250] on span at bounding box center [152, 251] width 7 height 7
click at [474, 368] on div "© Mapbox © OpenStreetMap Improve this map © Maxar" at bounding box center [471, 235] width 942 height 470
drag, startPoint x: 462, startPoint y: 284, endPoint x: 712, endPoint y: 279, distance: 250.3
click at [712, 279] on div "© Mapbox © OpenStreetMap Improve this map © Maxar" at bounding box center [471, 235] width 942 height 470
click at [779, 198] on div "© Mapbox © OpenStreetMap Improve this map © Maxar" at bounding box center [471, 235] width 942 height 470
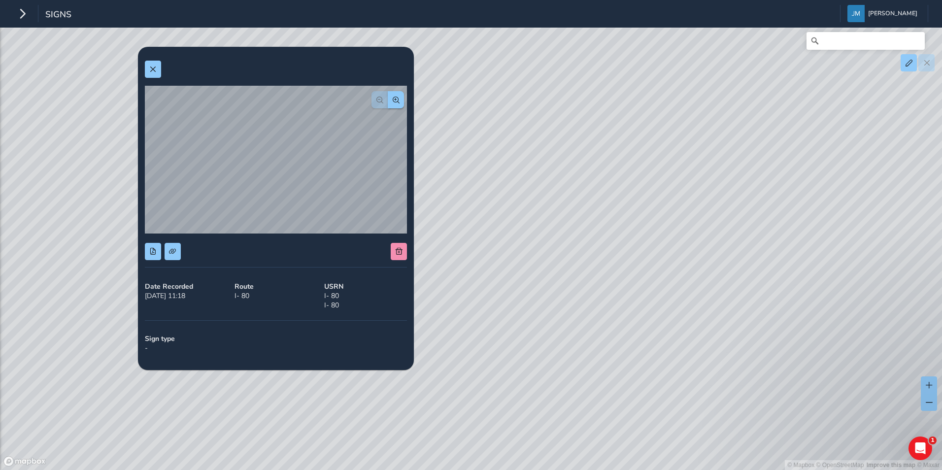
drag, startPoint x: 503, startPoint y: 185, endPoint x: 601, endPoint y: 167, distance: 99.7
click at [608, 166] on div "© Mapbox © OpenStreetMap Improve this map © Maxar" at bounding box center [471, 235] width 942 height 470
click at [456, 206] on div "© Mapbox © OpenStreetMap Improve this map © Maxar" at bounding box center [471, 235] width 942 height 470
drag, startPoint x: 606, startPoint y: 191, endPoint x: 637, endPoint y: 170, distance: 38.0
click at [637, 170] on div "© Mapbox © OpenStreetMap Improve this map © Maxar" at bounding box center [471, 235] width 942 height 470
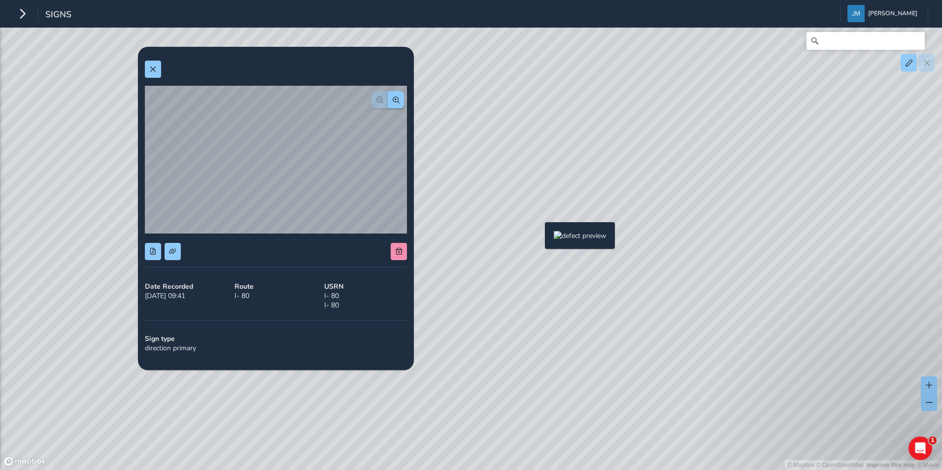
click at [539, 238] on div "© Mapbox © OpenStreetMap Improve this map © Maxar" at bounding box center [471, 235] width 942 height 470
click at [503, 257] on div "© Mapbox © OpenStreetMap Improve this map © Maxar" at bounding box center [471, 235] width 942 height 470
click at [621, 236] on div "© Mapbox © OpenStreetMap Improve this map © Maxar" at bounding box center [471, 235] width 942 height 470
click at [624, 234] on div "© Mapbox © OpenStreetMap Improve this map © Maxar" at bounding box center [471, 235] width 942 height 470
click at [634, 230] on div "© Mapbox © OpenStreetMap Improve this map © Maxar" at bounding box center [471, 235] width 942 height 470
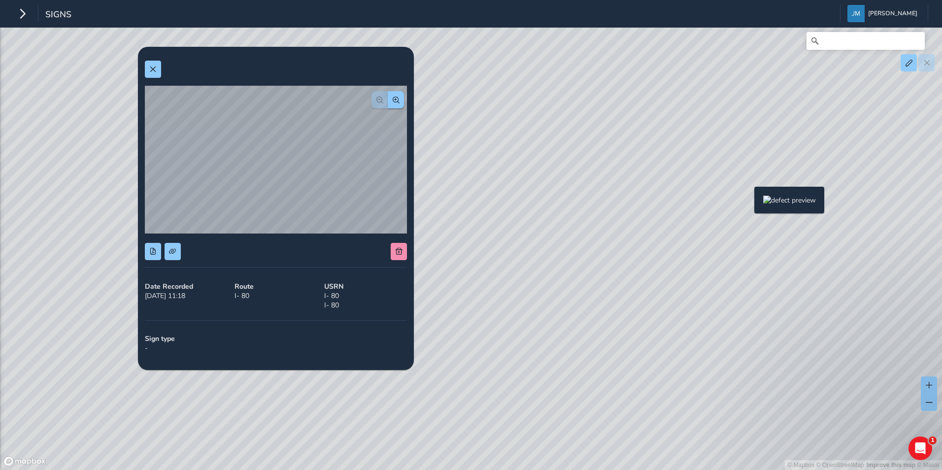
click at [748, 202] on div "© Mapbox © OpenStreetMap Improve this map © Maxar" at bounding box center [471, 235] width 942 height 470
click at [510, 258] on div "© Mapbox © OpenStreetMap Improve this map © Maxar" at bounding box center [471, 235] width 942 height 470
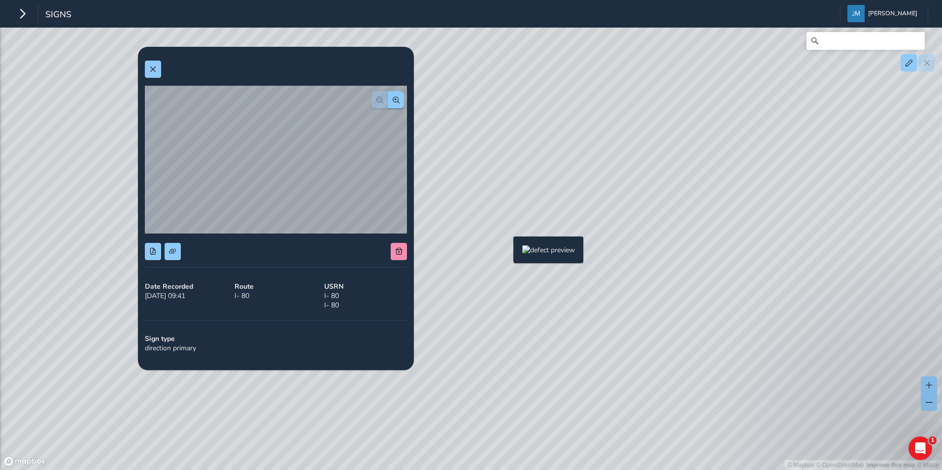
click at [507, 252] on div "© Mapbox © OpenStreetMap Improve this map © Maxar" at bounding box center [471, 235] width 942 height 470
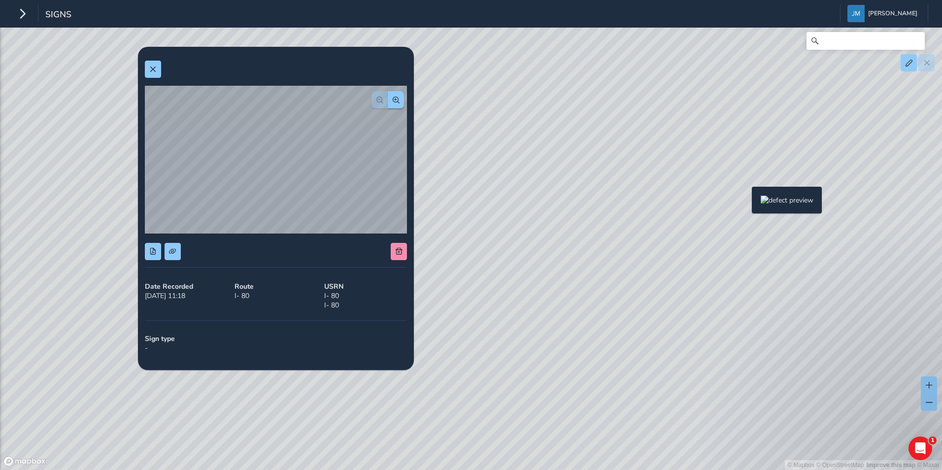
click at [746, 202] on div "© Mapbox © OpenStreetMap Improve this map © Maxar" at bounding box center [471, 235] width 942 height 470
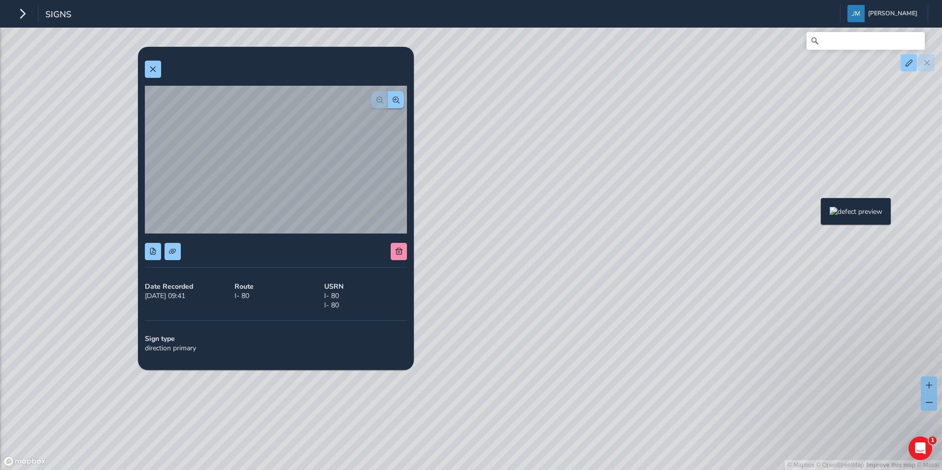
click at [815, 214] on div "© Mapbox © OpenStreetMap Improve this map © Maxar" at bounding box center [471, 235] width 942 height 470
click at [612, 191] on div "© Mapbox © OpenStreetMap Improve this map © Maxar" at bounding box center [471, 235] width 942 height 470
click at [619, 191] on div "© Mapbox © OpenStreetMap Improve this map © Maxar" at bounding box center [471, 235] width 942 height 470
